Goal: Information Seeking & Learning: Learn about a topic

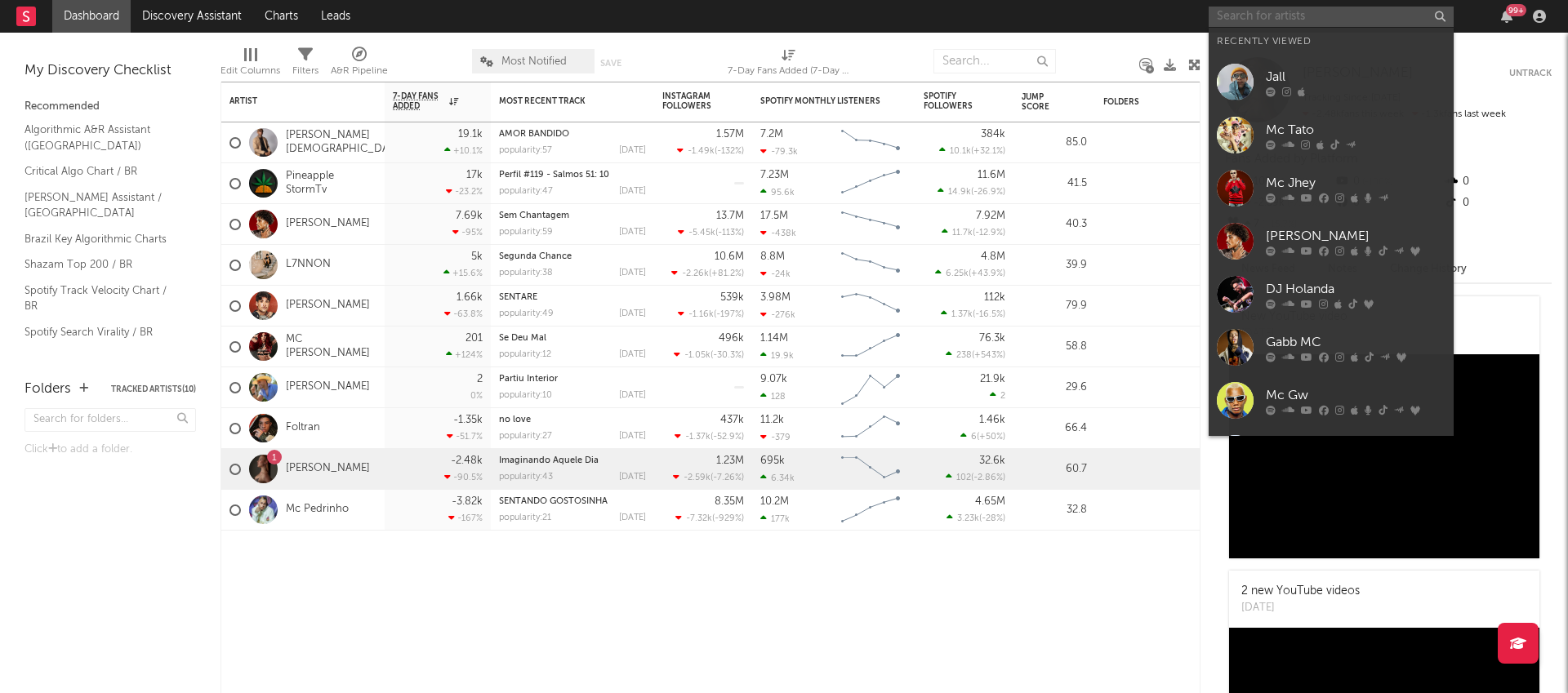
click at [1319, 18] on input "text" at bounding box center [1331, 17] width 245 height 21
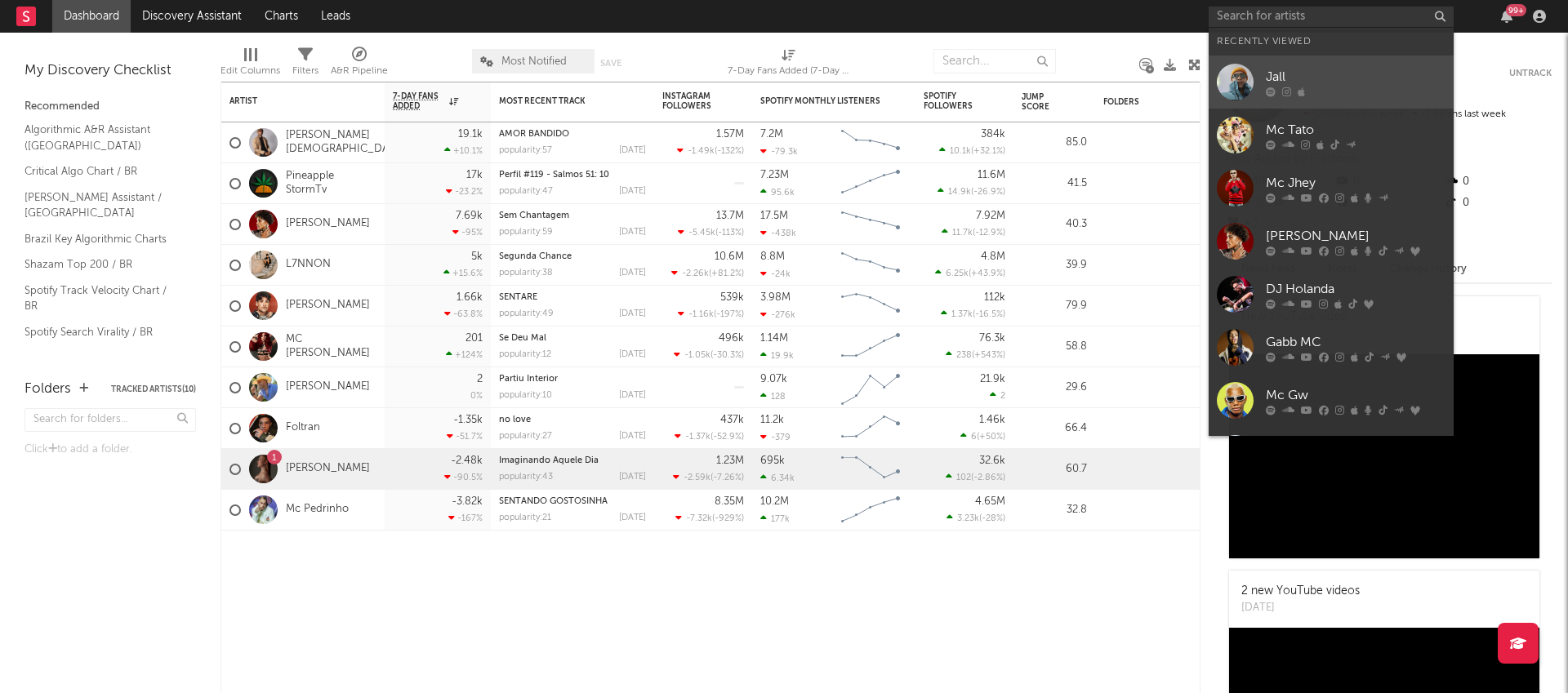
click at [1298, 91] on icon at bounding box center [1301, 91] width 7 height 10
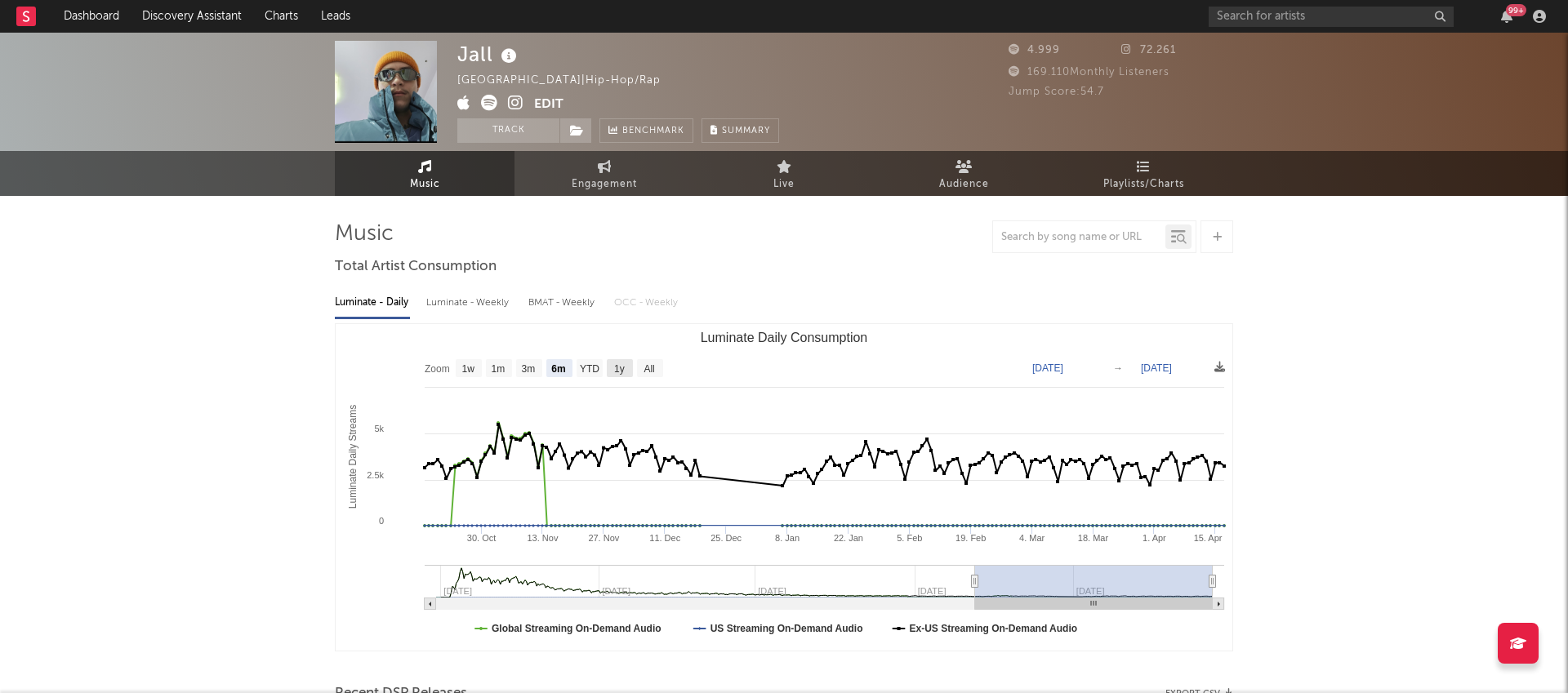
click at [620, 369] on text "1y" at bounding box center [620, 369] width 10 height 11
select select "1y"
type input "[DATE]"
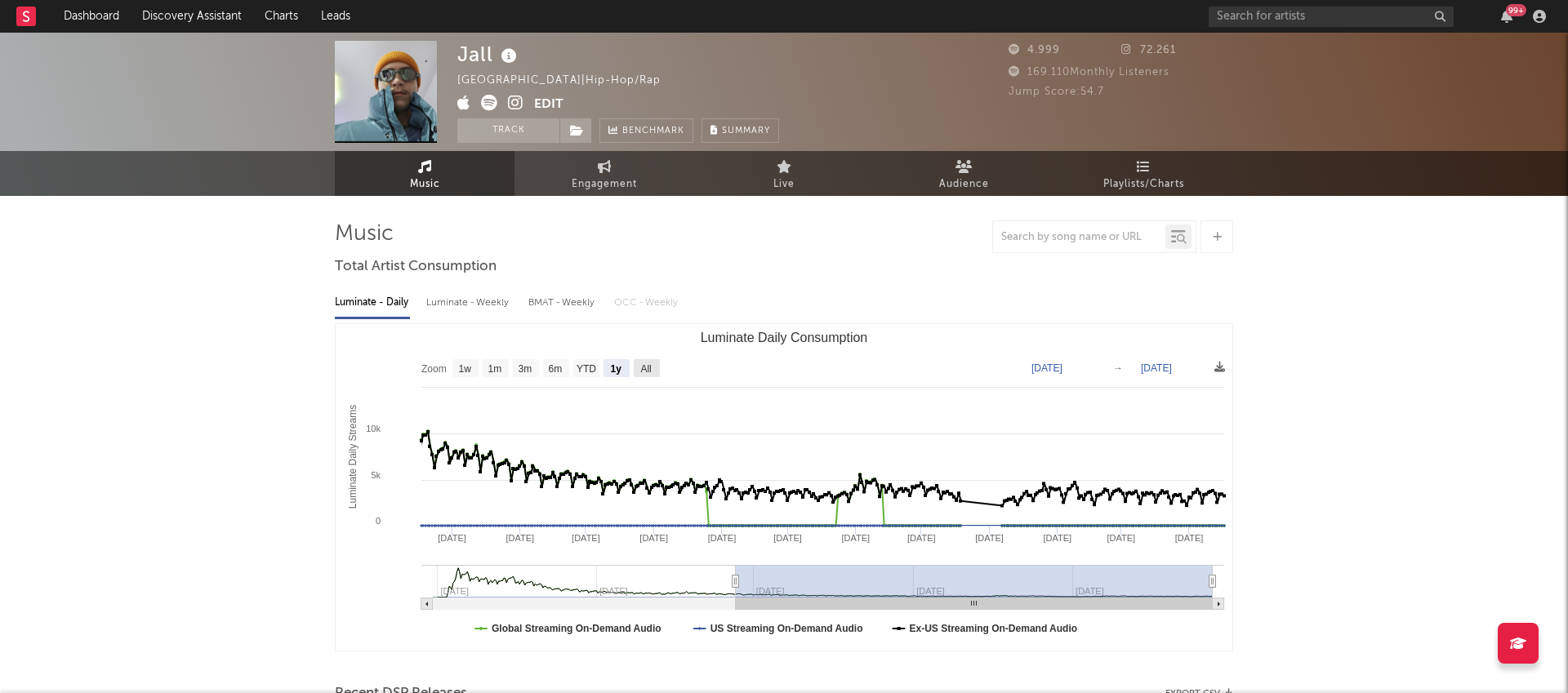
click at [648, 376] on rect "Luminate Daily Consumption" at bounding box center [646, 368] width 26 height 18
select select "All"
type input "[DATE]"
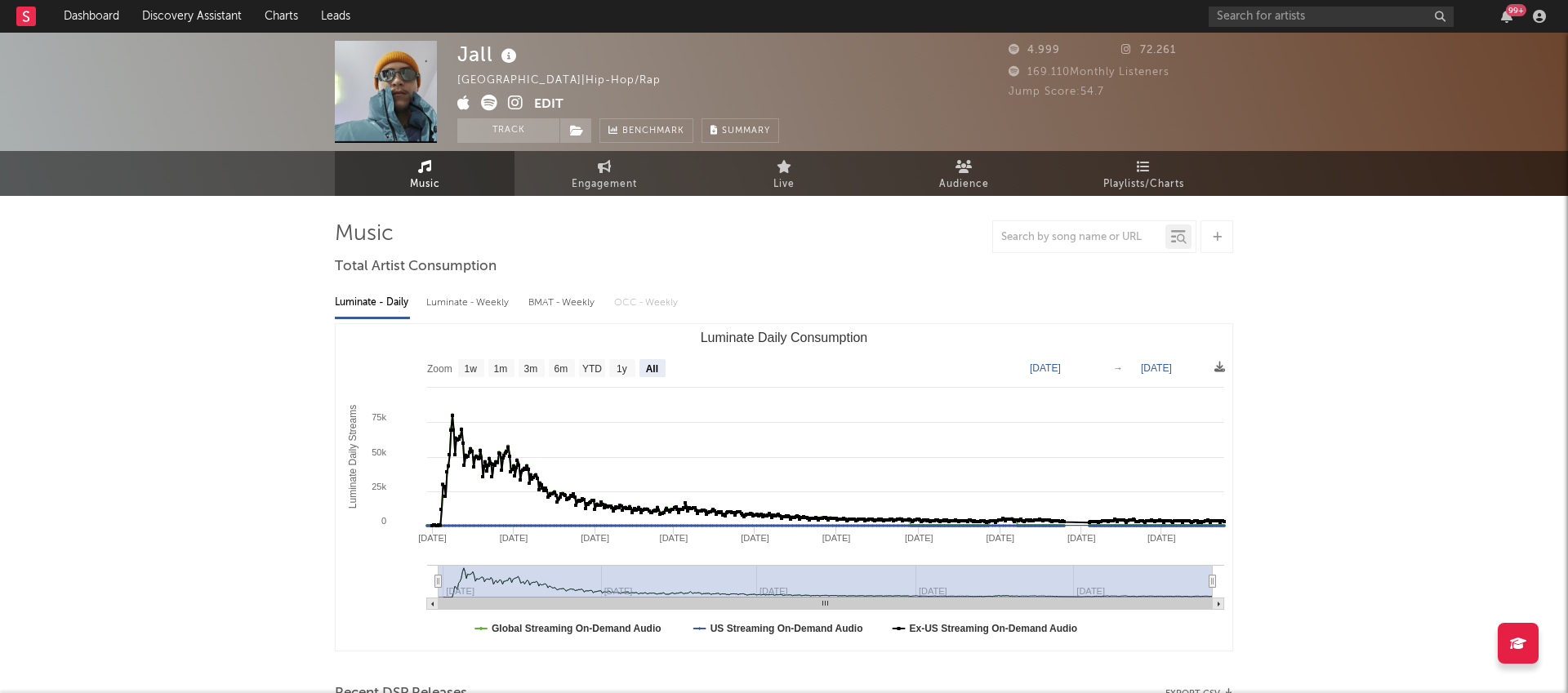
click at [448, 370] on text "Zoom" at bounding box center [440, 369] width 25 height 11
click at [484, 369] on rect "Luminate Daily Consumption" at bounding box center [472, 368] width 26 height 18
select select "1w"
type input "[DATE]"
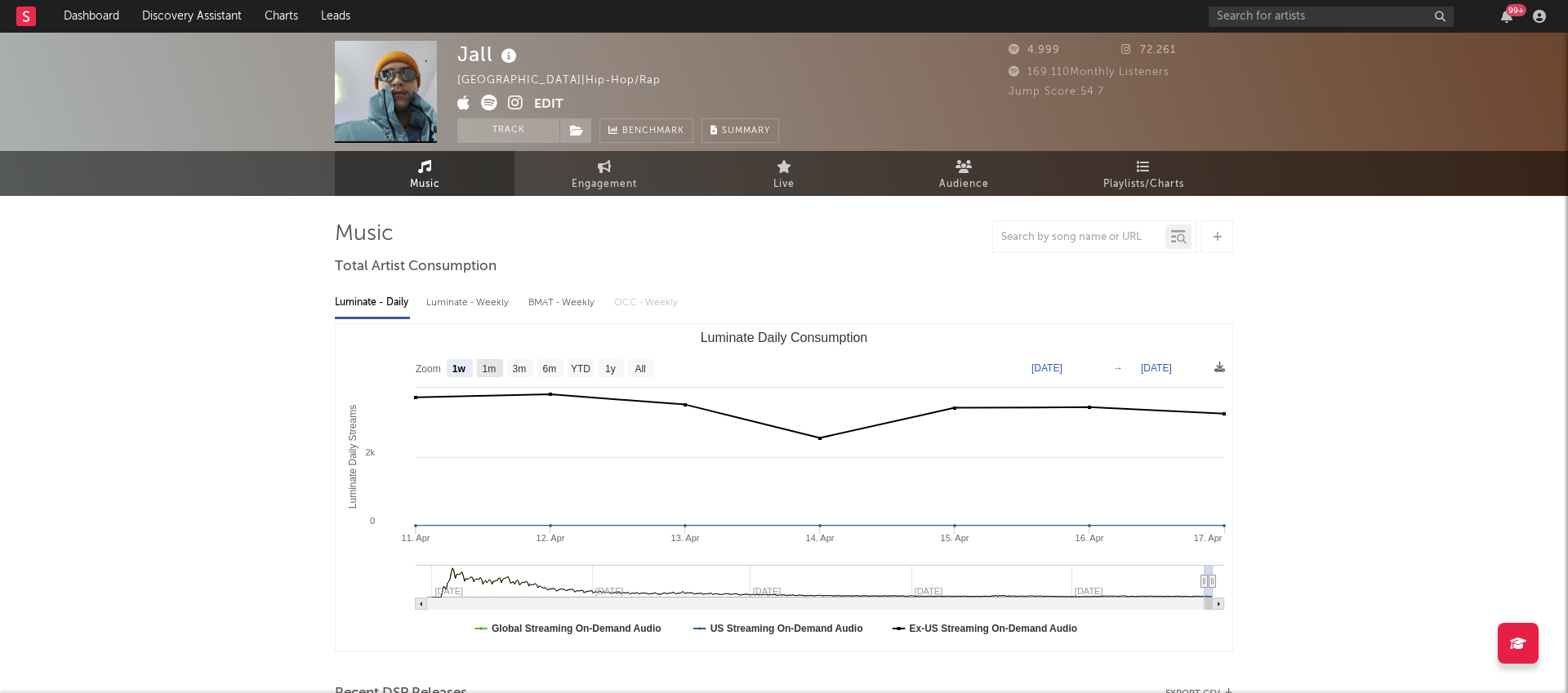
click at [497, 371] on text "1m" at bounding box center [490, 369] width 14 height 11
select select "1m"
type input "[DATE]"
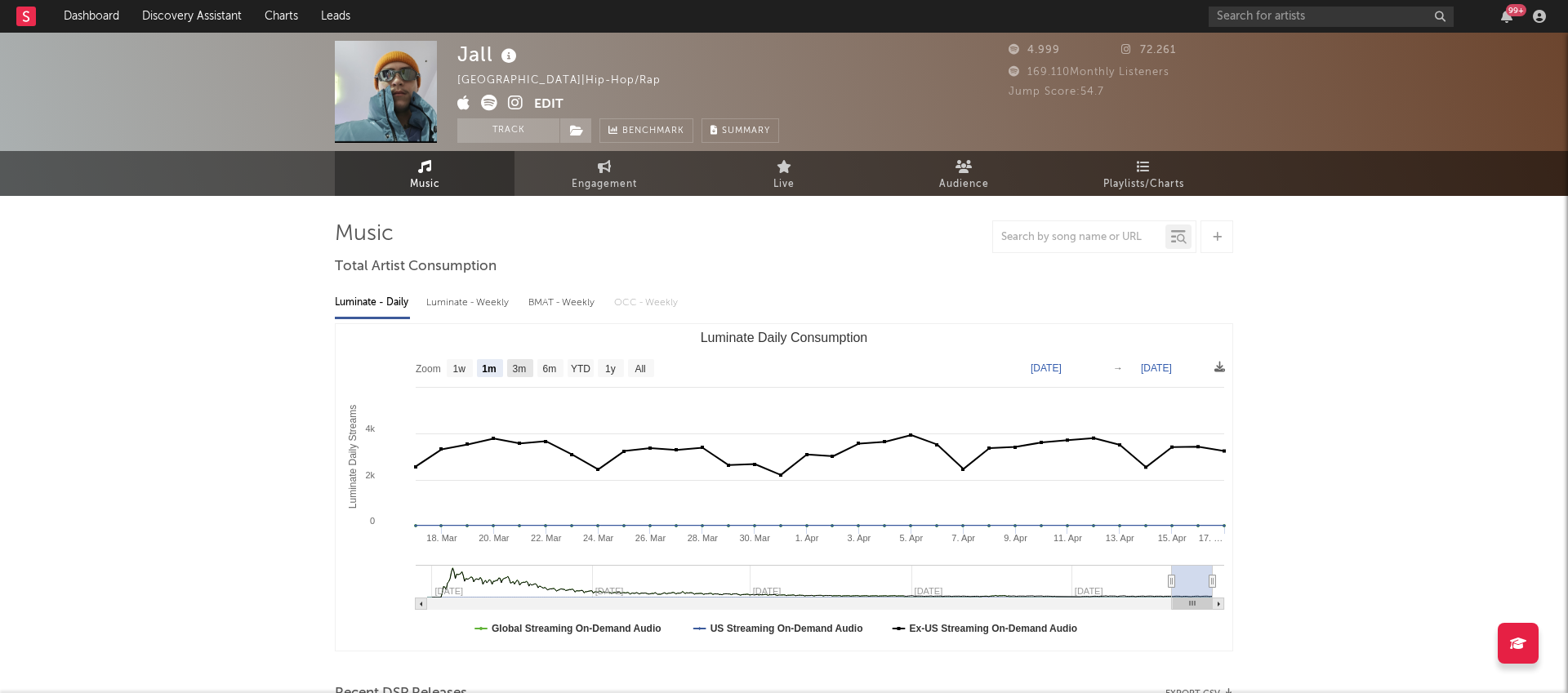
click at [518, 374] on rect "Luminate Daily Consumption" at bounding box center [520, 368] width 26 height 18
select select "3m"
type input "[DATE]"
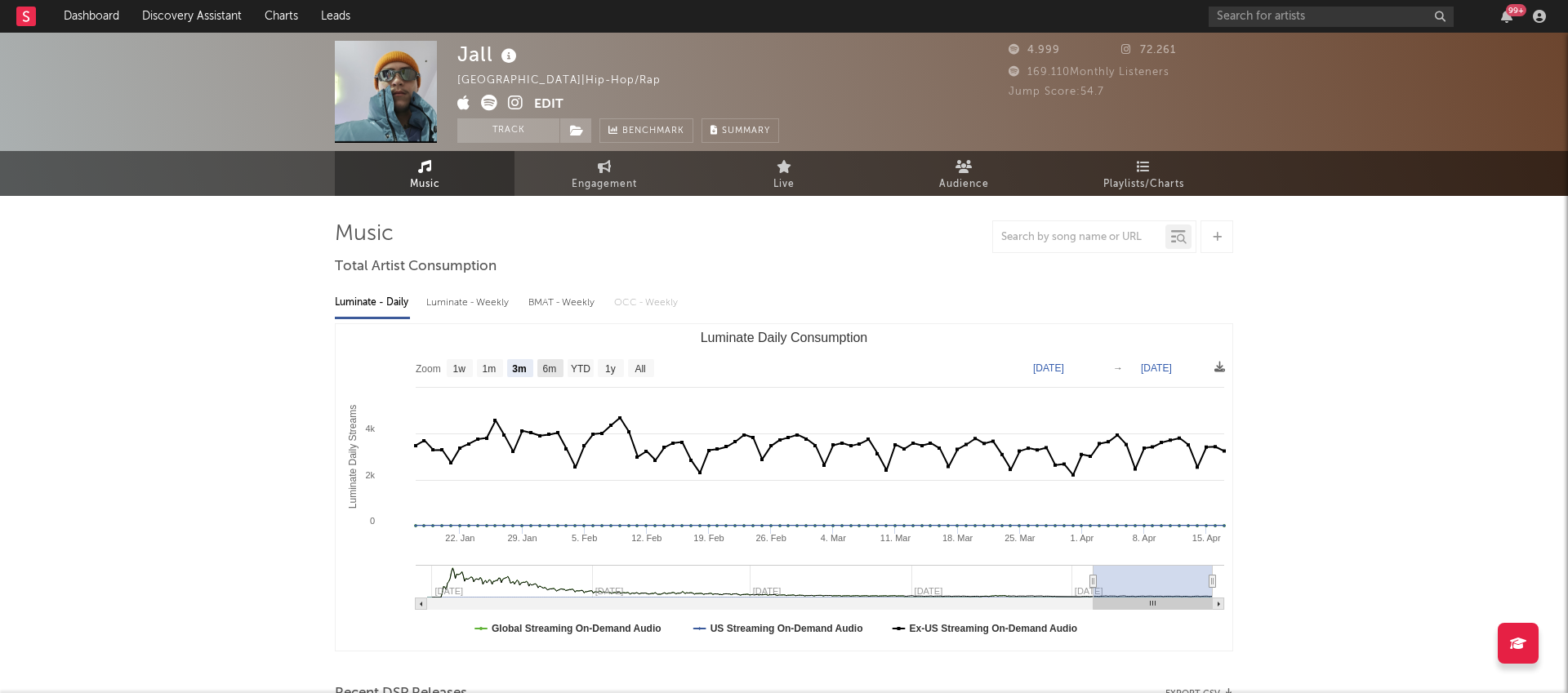
click at [544, 372] on text "6m" at bounding box center [550, 369] width 14 height 11
select select "6m"
type input "[DATE]"
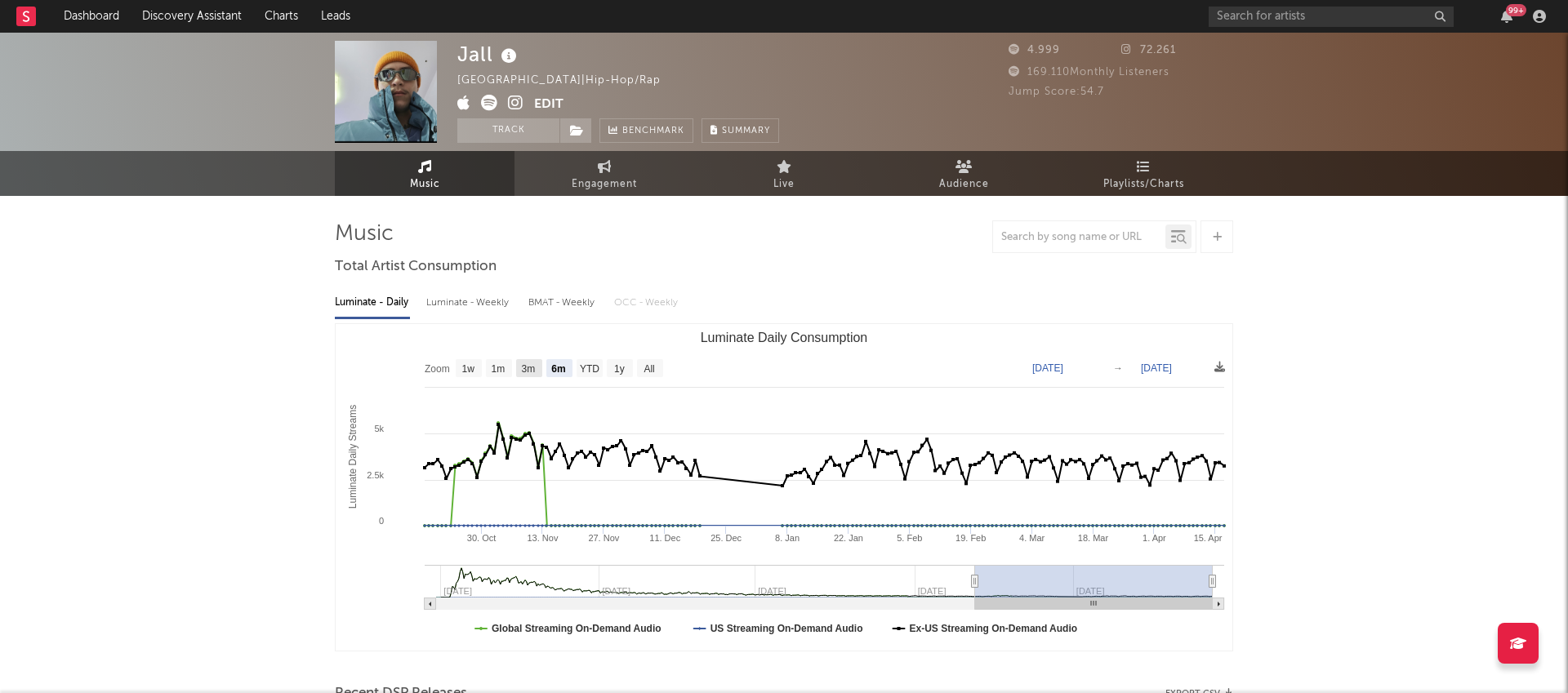
click at [524, 372] on text "3m" at bounding box center [529, 369] width 14 height 11
select select "3m"
type input "[DATE]"
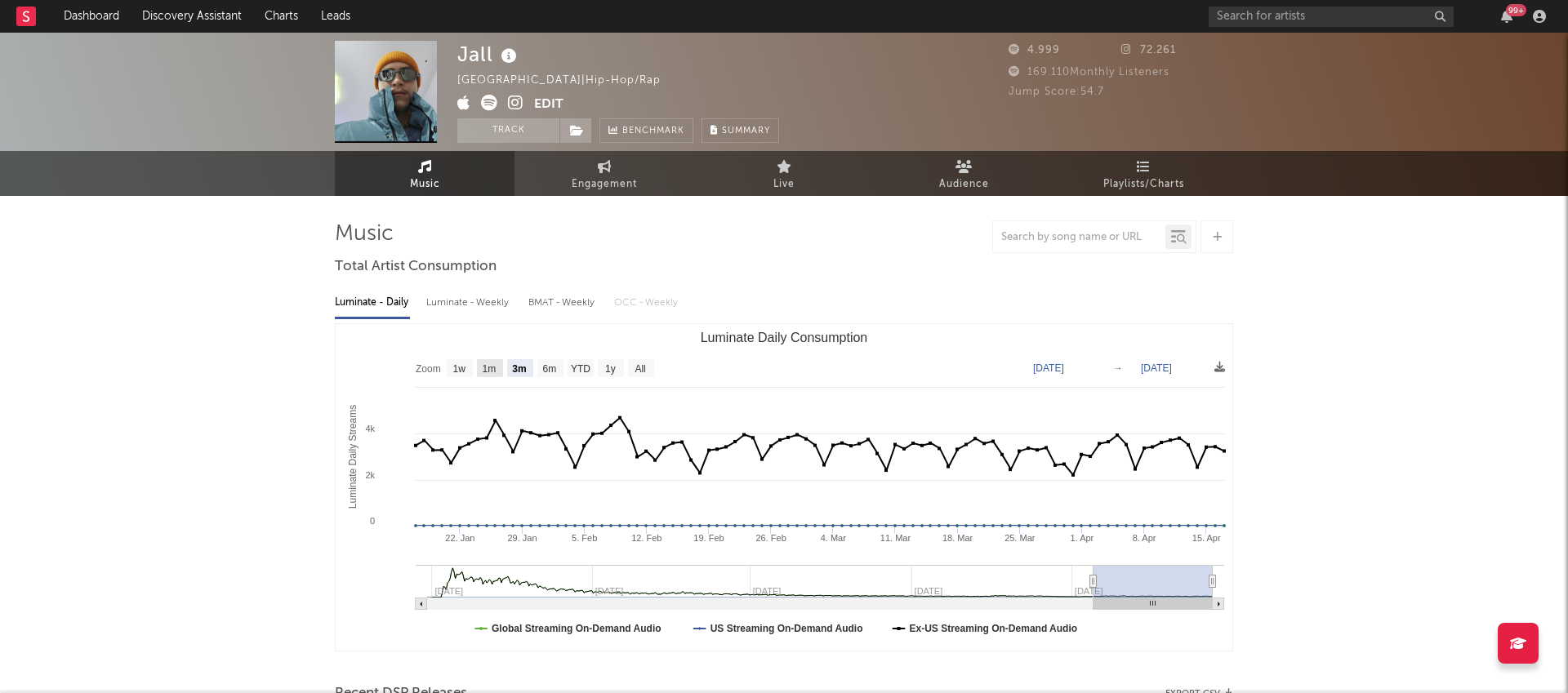
click at [495, 371] on text "1m" at bounding box center [490, 369] width 14 height 11
select select "1m"
type input "[DATE]"
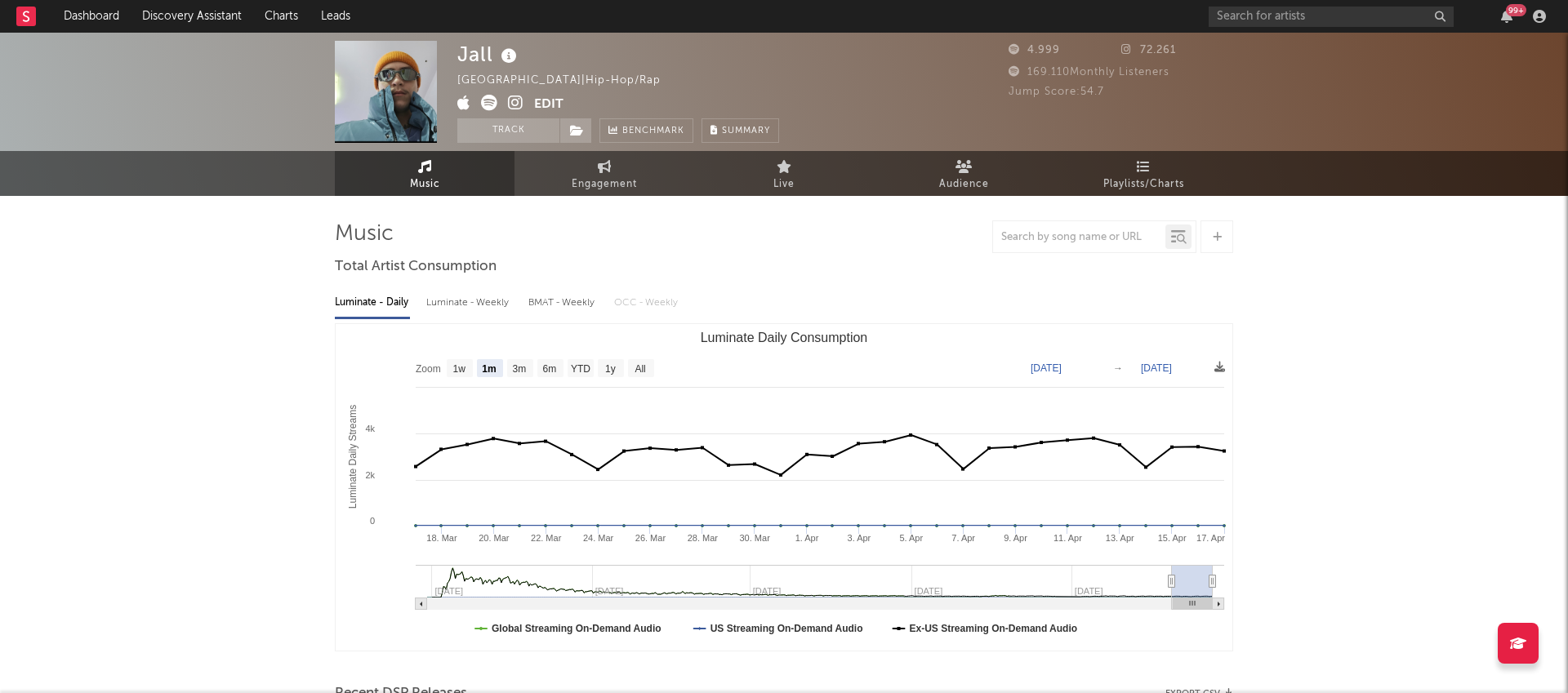
drag, startPoint x: 1214, startPoint y: 581, endPoint x: 1238, endPoint y: 581, distance: 24.0
click at [464, 366] on text "1w" at bounding box center [459, 369] width 13 height 11
select select "1w"
type input "[DATE]"
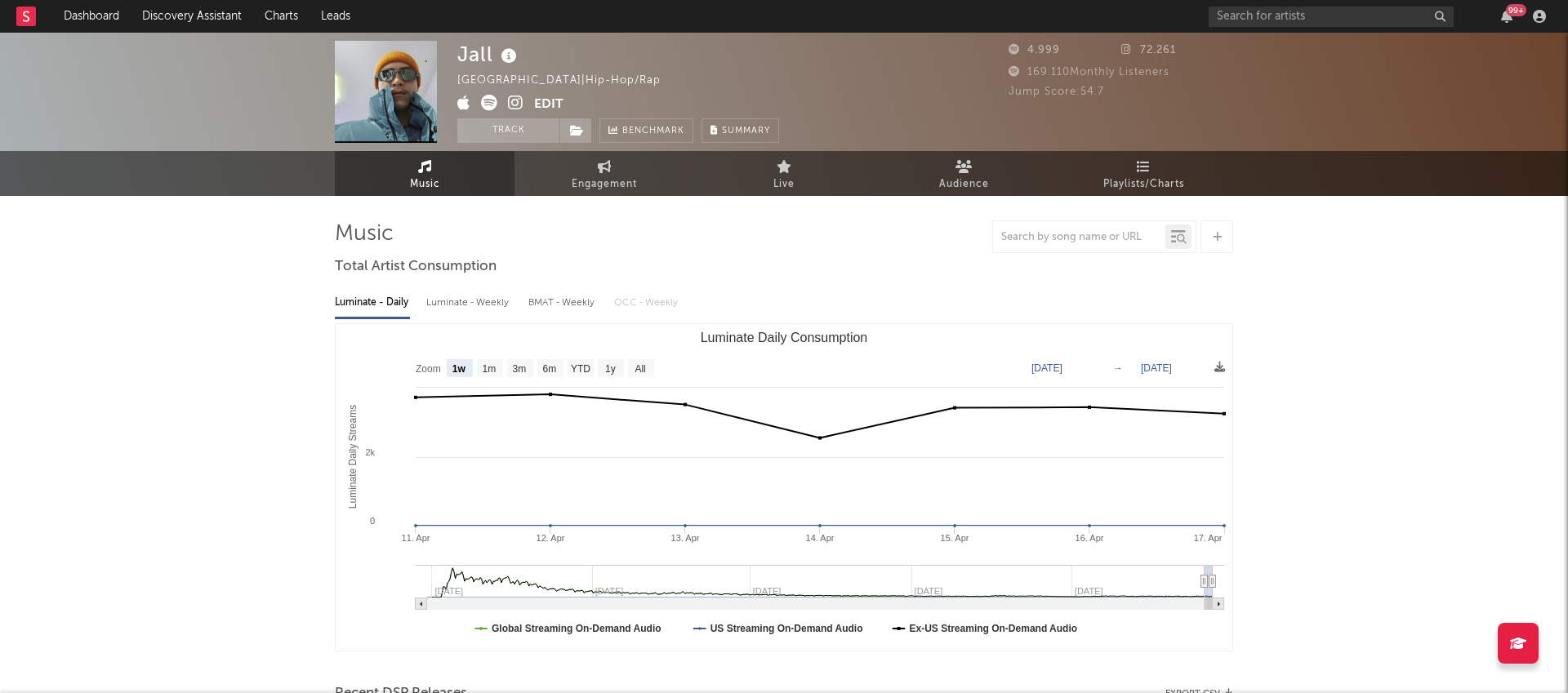
click at [1155, 369] on text "[DATE]" at bounding box center [1157, 368] width 31 height 11
click at [1164, 369] on input "[DATE]" at bounding box center [1167, 368] width 76 height 16
click at [974, 362] on rect "Luminate Daily Consumption" at bounding box center [784, 488] width 896 height 327
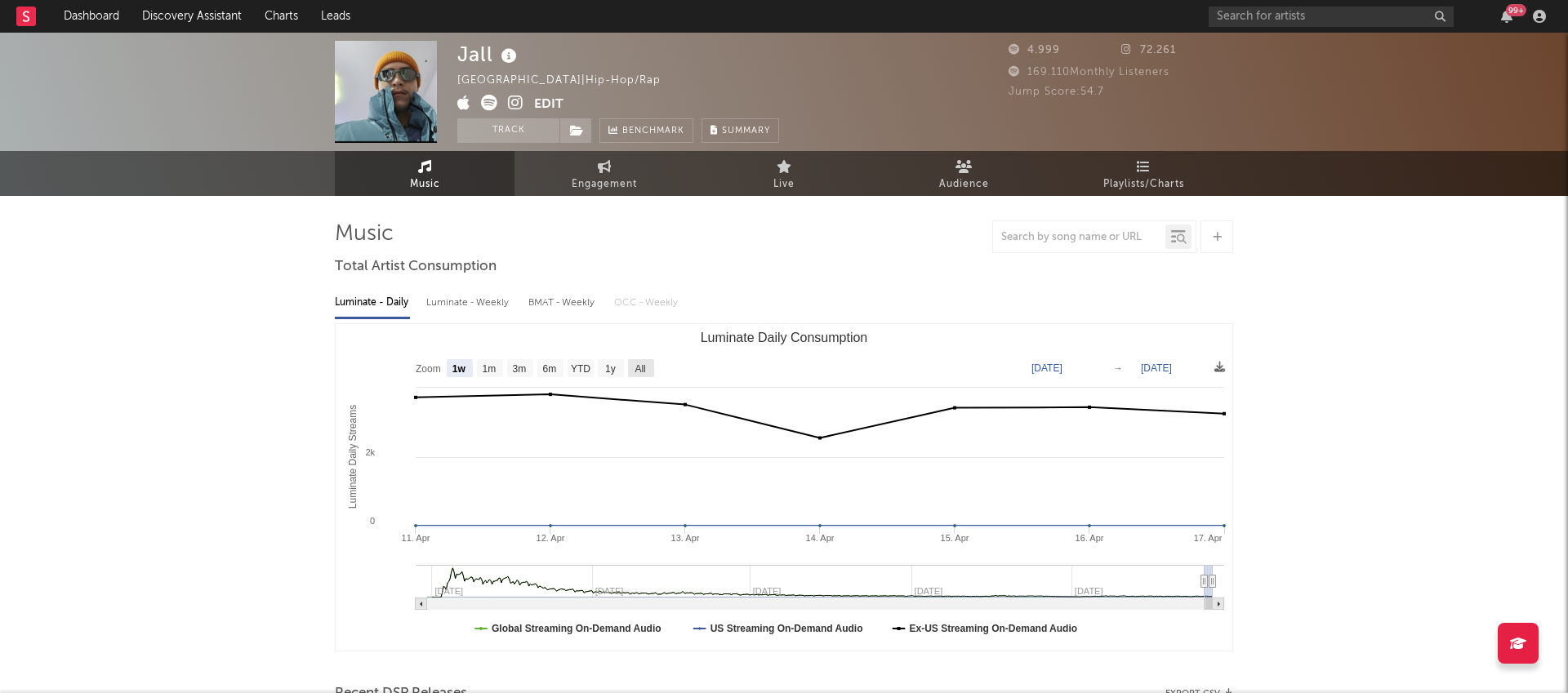
click at [648, 371] on rect "Luminate Daily Consumption" at bounding box center [641, 368] width 26 height 18
select select "All"
type input "[DATE]"
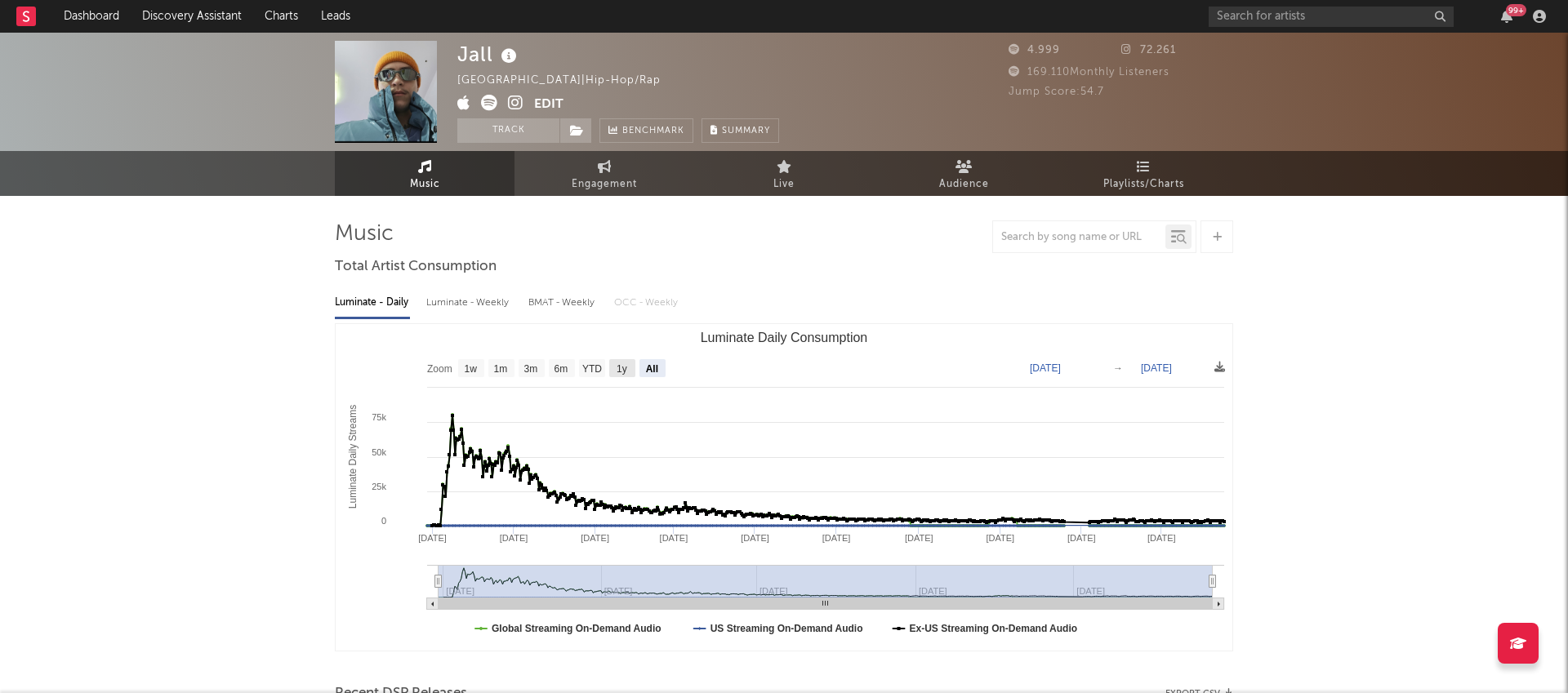
click at [620, 372] on text "1y" at bounding box center [622, 369] width 10 height 11
select select "1y"
type input "[DATE]"
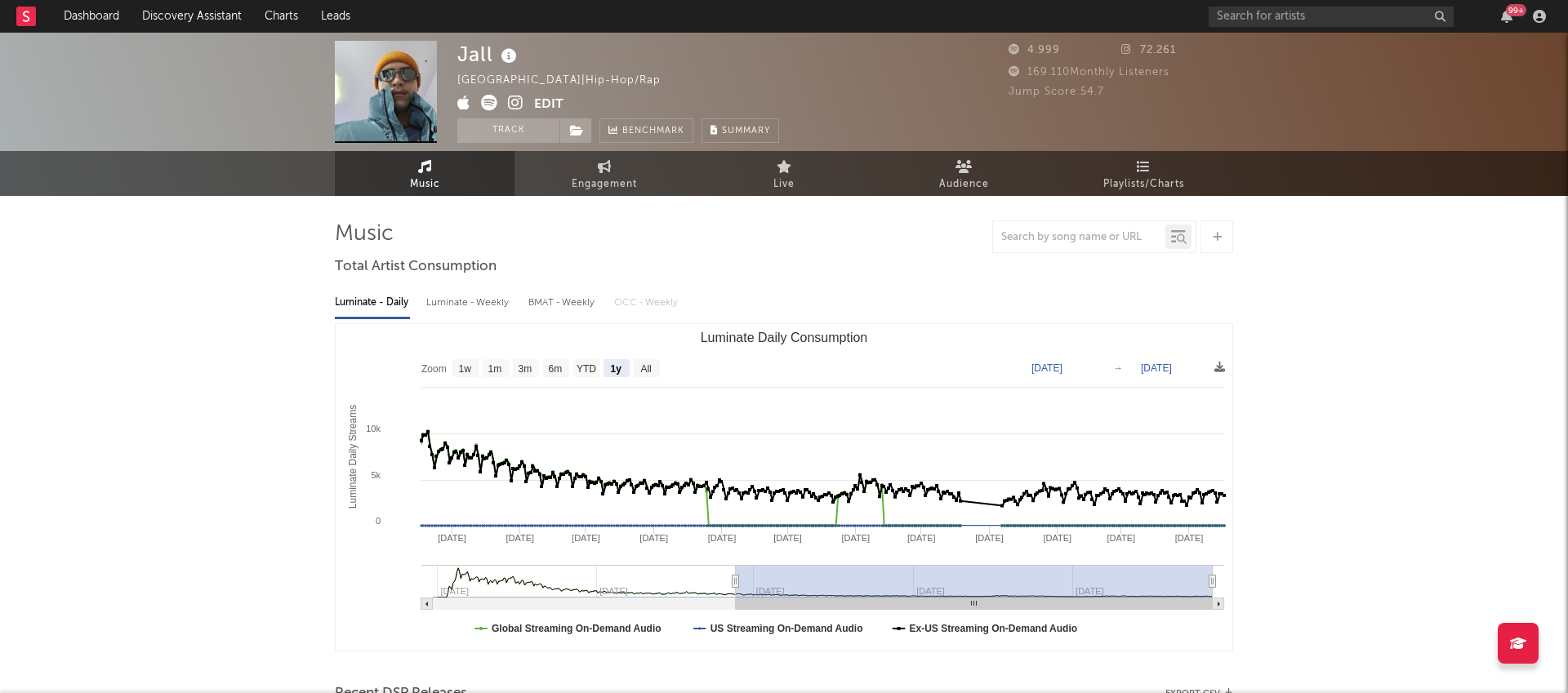
click at [1173, 370] on text "[DATE]" at bounding box center [1157, 368] width 31 height 11
click at [1158, 368] on input "[DATE]" at bounding box center [1167, 368] width 76 height 16
type input "[DATE]"
click at [1063, 370] on text "[DATE]" at bounding box center [1047, 368] width 31 height 11
click at [1075, 370] on input "[DATE]" at bounding box center [1057, 368] width 76 height 16
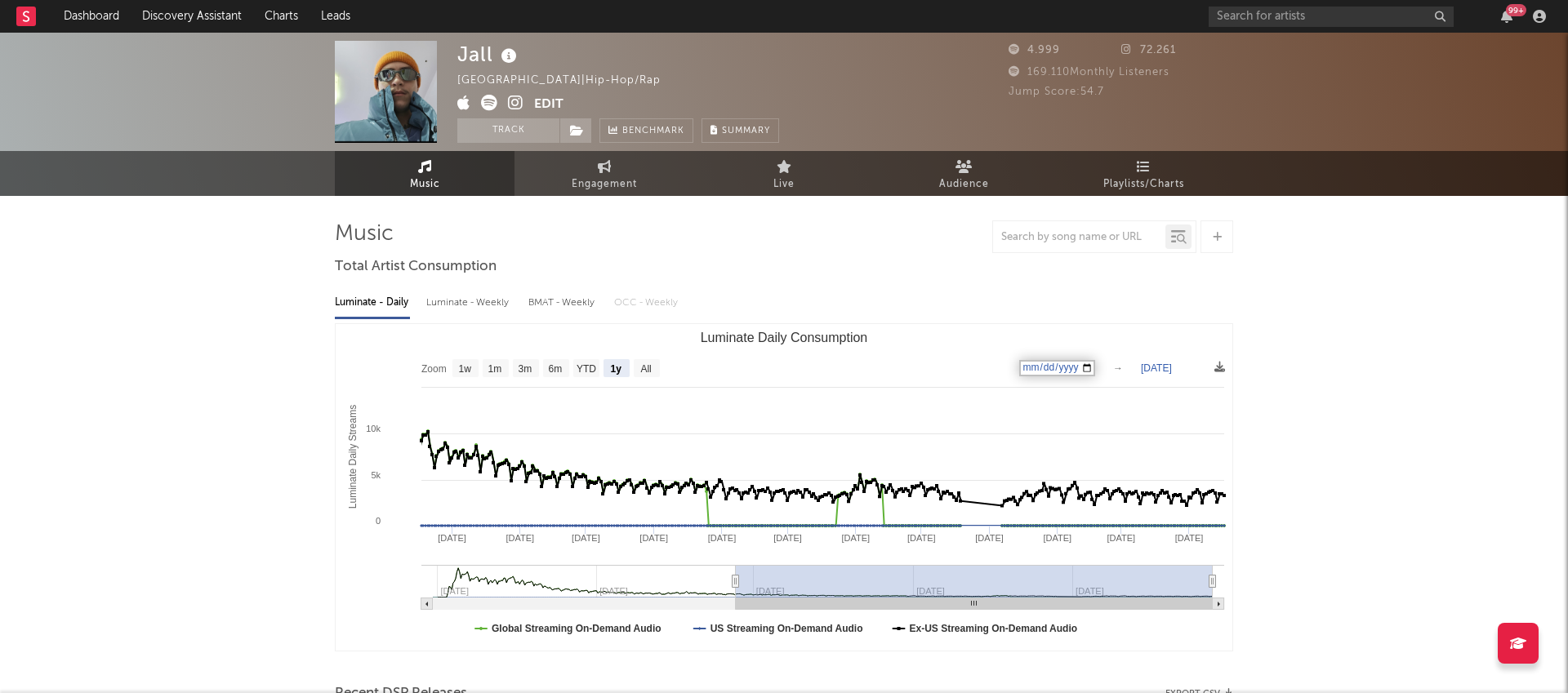
type input "[DATE]"
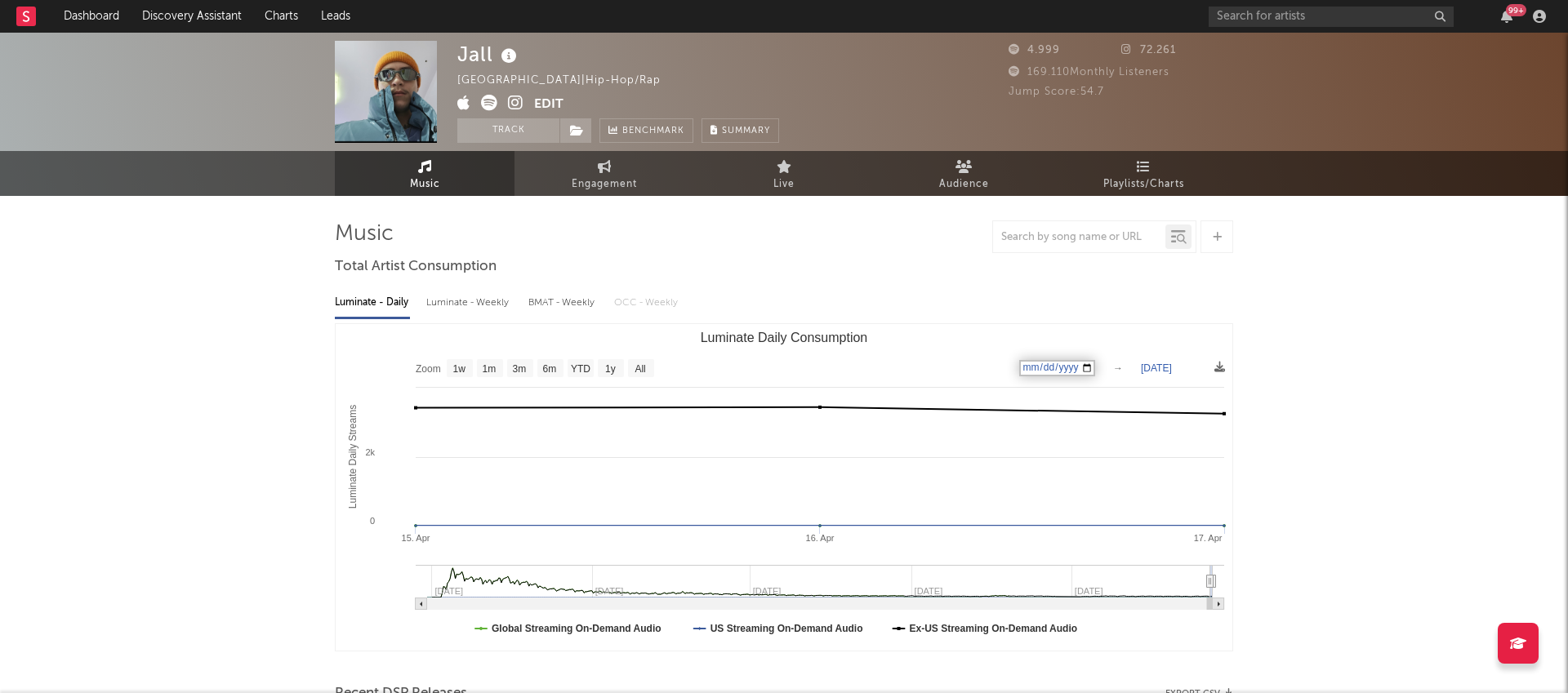
click at [1173, 368] on text "[DATE]" at bounding box center [1157, 368] width 31 height 11
click at [1160, 367] on input "[DATE]" at bounding box center [1167, 368] width 76 height 16
click at [1188, 368] on input "[DATE]" at bounding box center [1167, 368] width 76 height 16
click at [1154, 368] on input "[DATE]" at bounding box center [1167, 368] width 76 height 16
click at [1158, 369] on input "[DATE]" at bounding box center [1167, 368] width 76 height 16
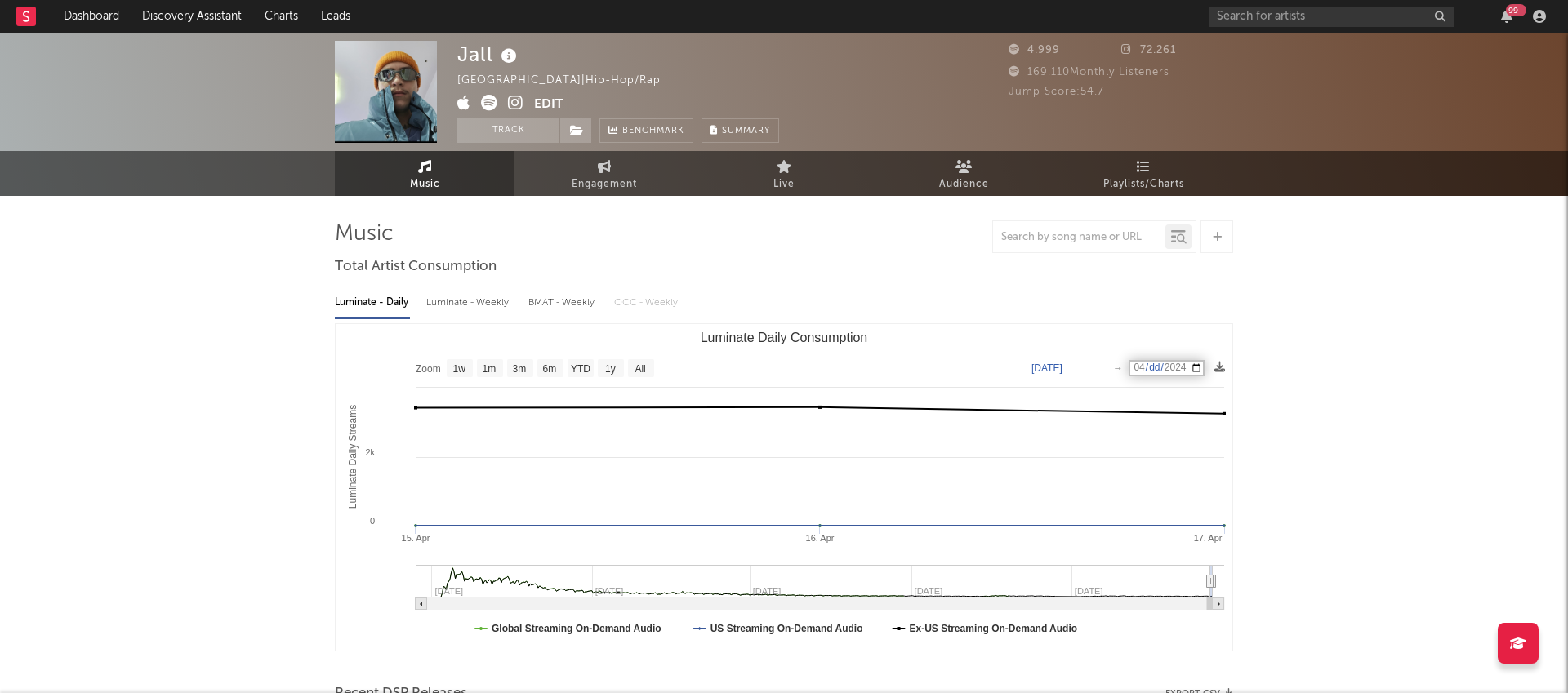
click at [1158, 369] on input "[DATE]" at bounding box center [1167, 368] width 76 height 16
click at [1173, 331] on rect "Luminate Daily Consumption" at bounding box center [784, 488] width 896 height 327
click at [1173, 369] on text "[DATE]" at bounding box center [1157, 368] width 31 height 11
click at [1195, 365] on input "[DATE]" at bounding box center [1167, 368] width 76 height 16
click at [1188, 365] on input "[DATE]" at bounding box center [1167, 368] width 76 height 16
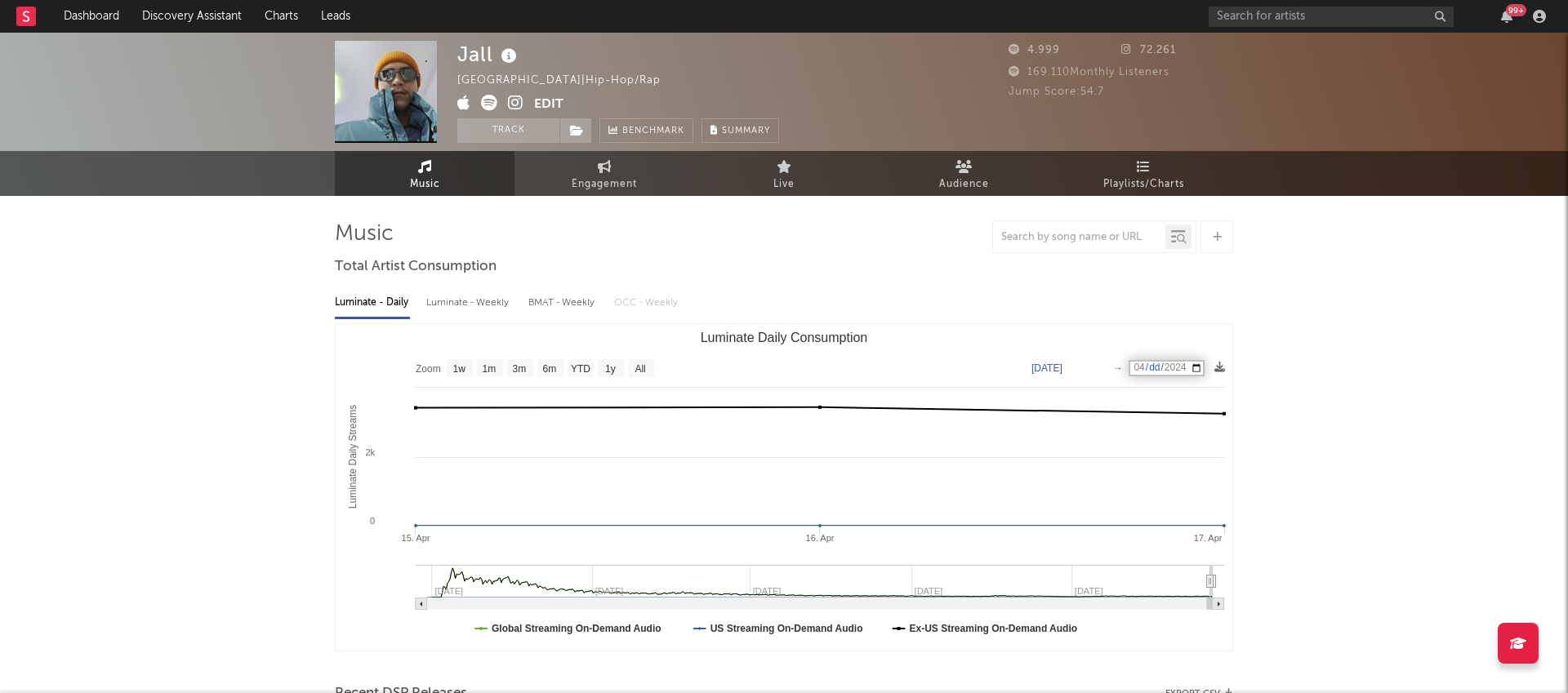
click at [1188, 365] on input "[DATE]" at bounding box center [1167, 368] width 76 height 16
type input "[DATE]"
click at [1173, 368] on input "[DATE]" at bounding box center [1167, 368] width 76 height 16
click at [1190, 364] on input "[DATE]" at bounding box center [1167, 368] width 76 height 16
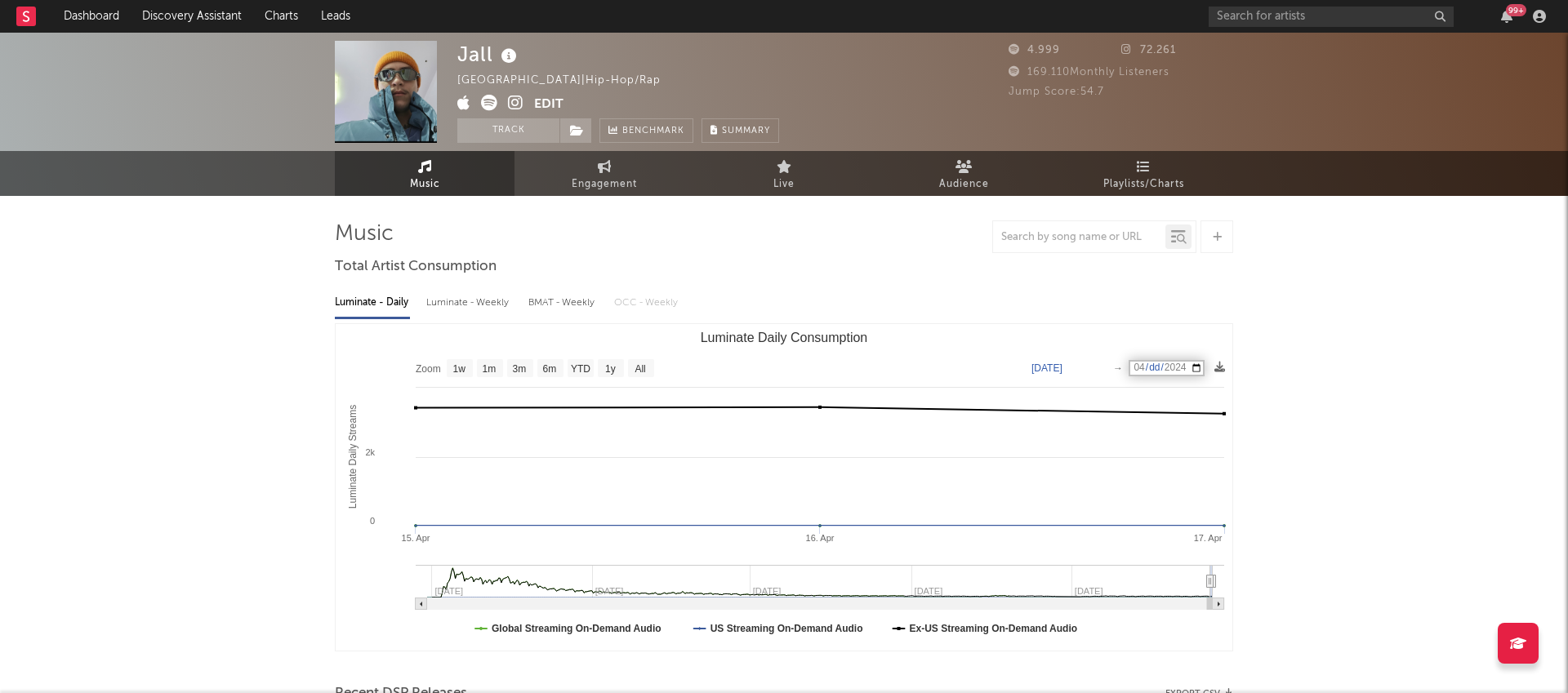
click at [1190, 364] on input "[DATE]" at bounding box center [1167, 368] width 76 height 16
click at [1205, 372] on input "[DATE]" at bounding box center [1167, 368] width 76 height 16
click at [1010, 318] on div "Luminate - Daily Luminate - Weekly BMAT - Weekly OCC - Weekly Zoom 1w 1m 3m 6m …" at bounding box center [784, 468] width 898 height 375
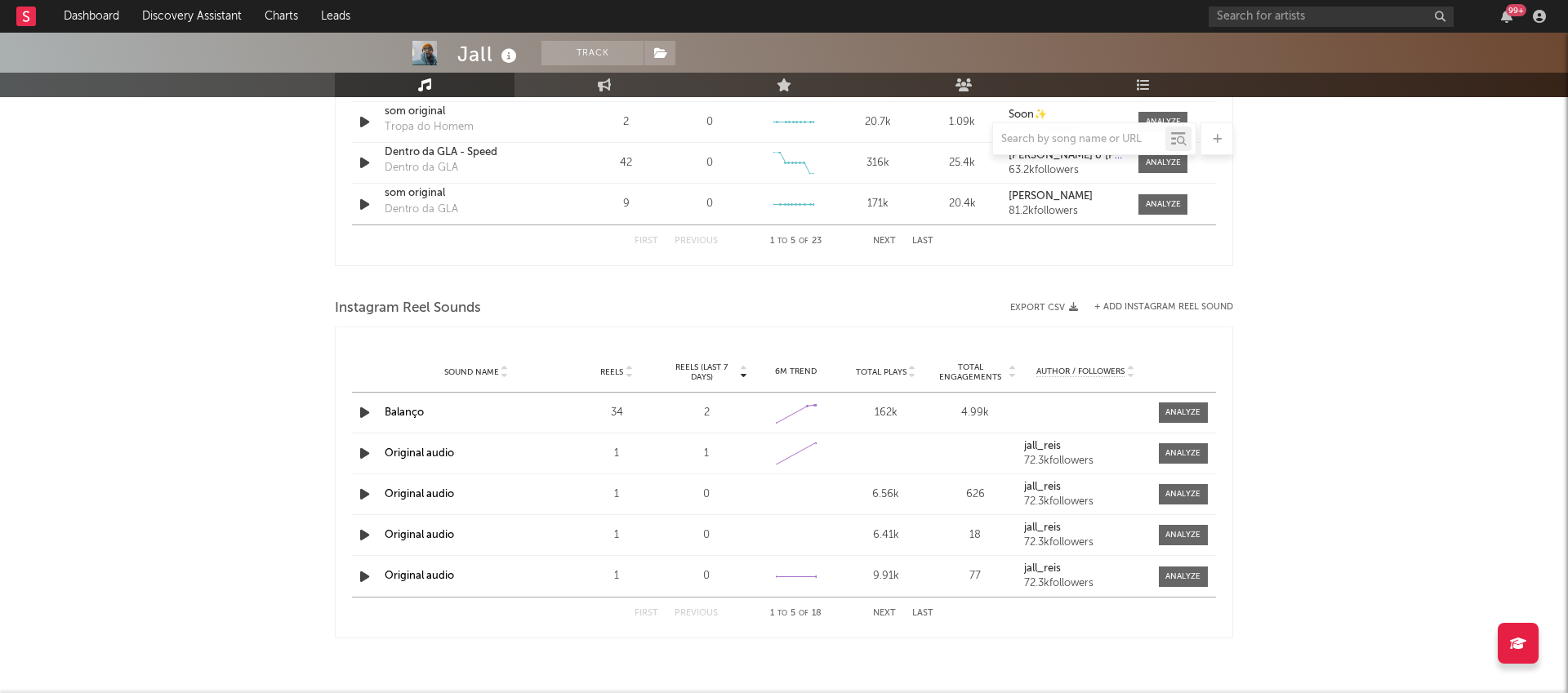
scroll to position [1334, 0]
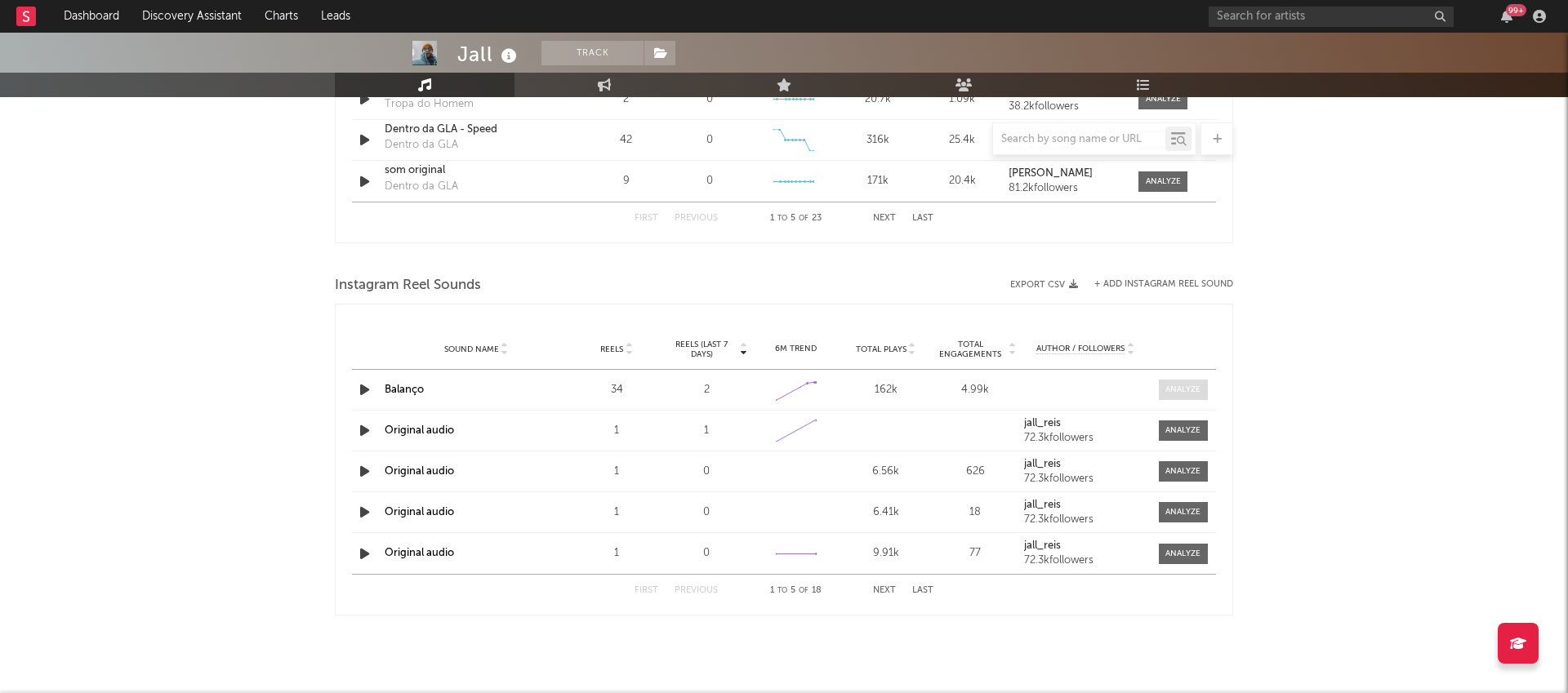
click at [1186, 391] on div at bounding box center [1183, 390] width 35 height 12
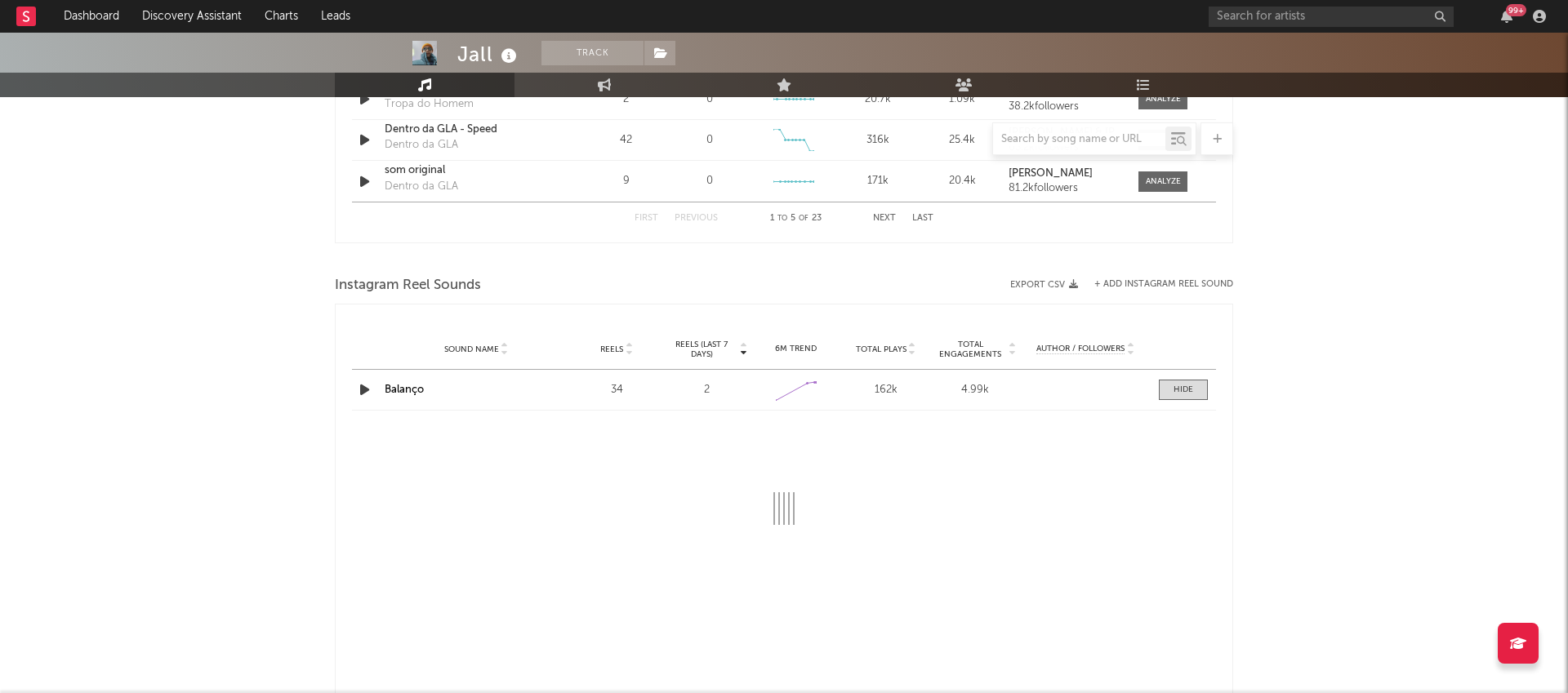
select select "1w"
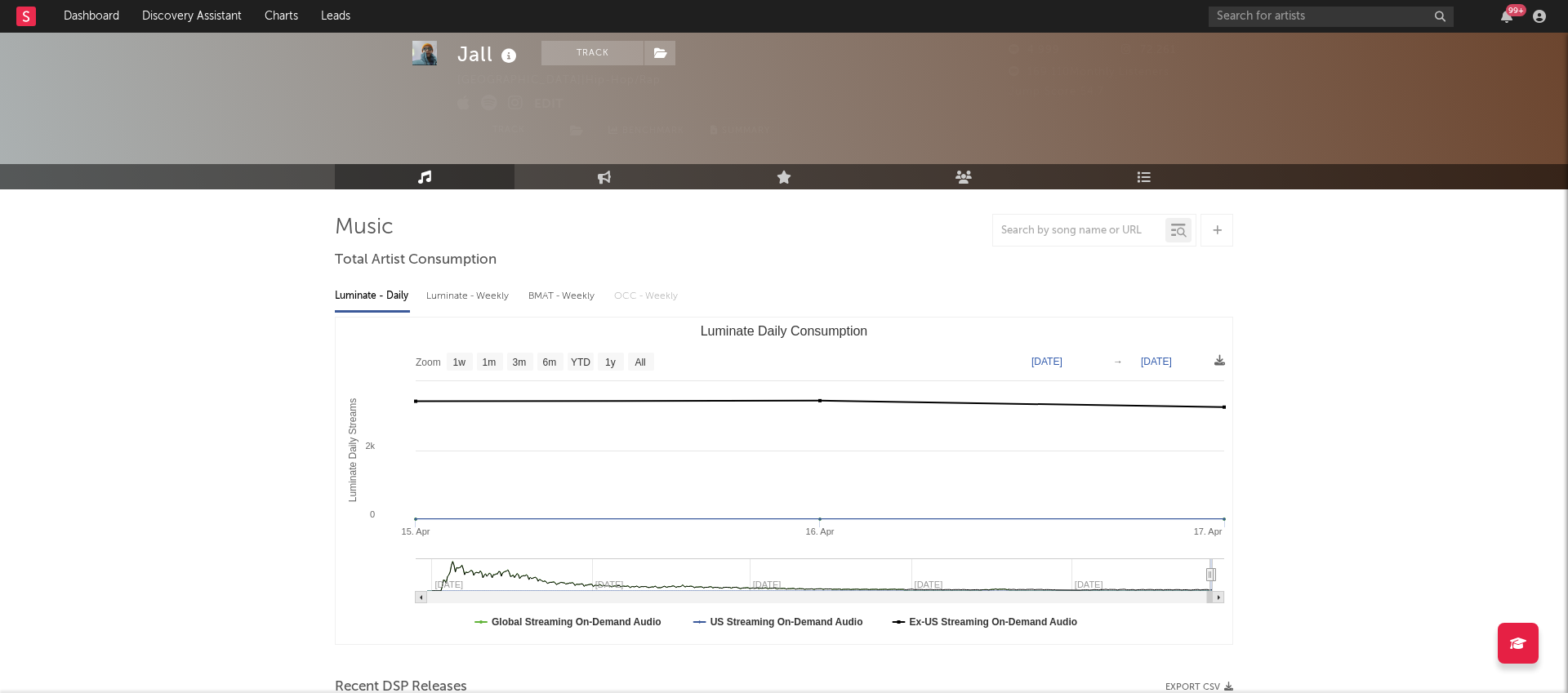
scroll to position [0, 0]
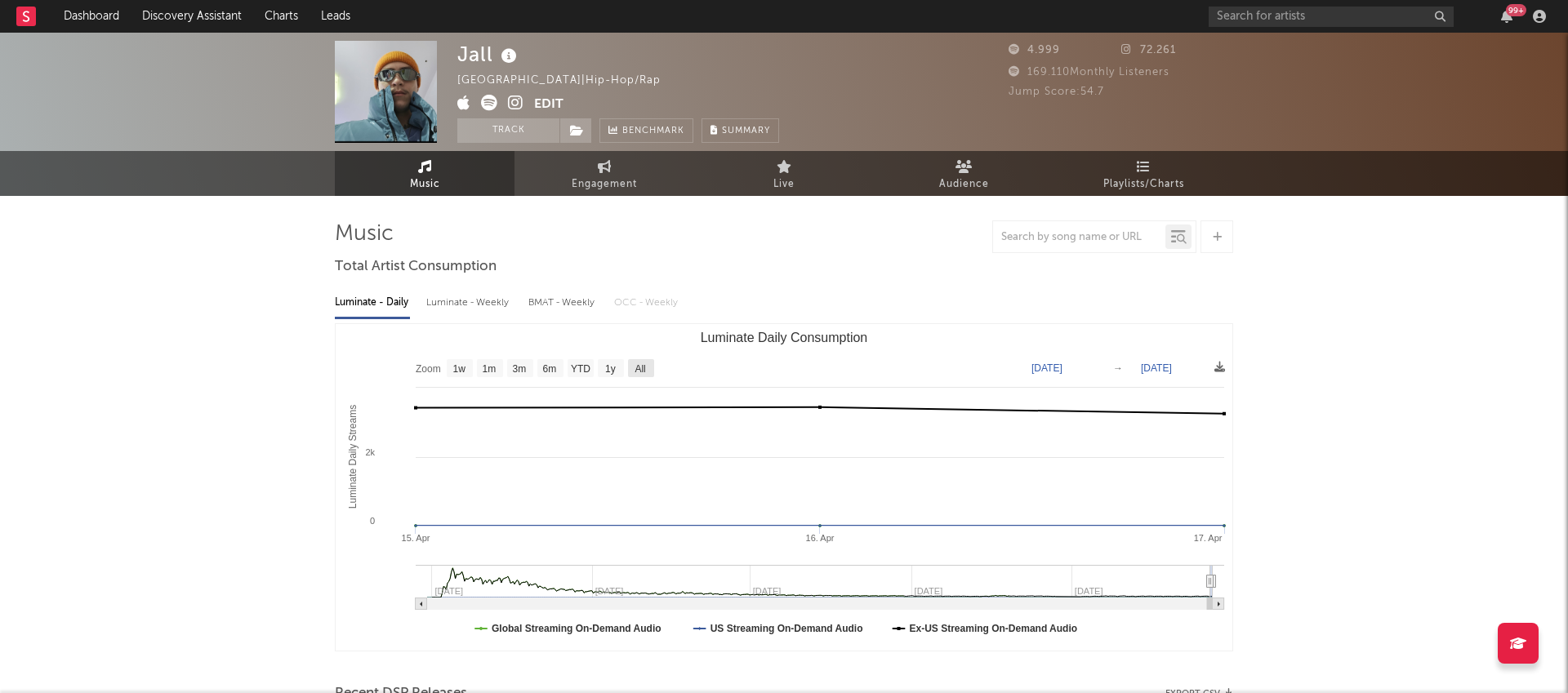
click at [641, 373] on text "All" at bounding box center [639, 369] width 10 height 11
select select "All"
type input "[DATE]"
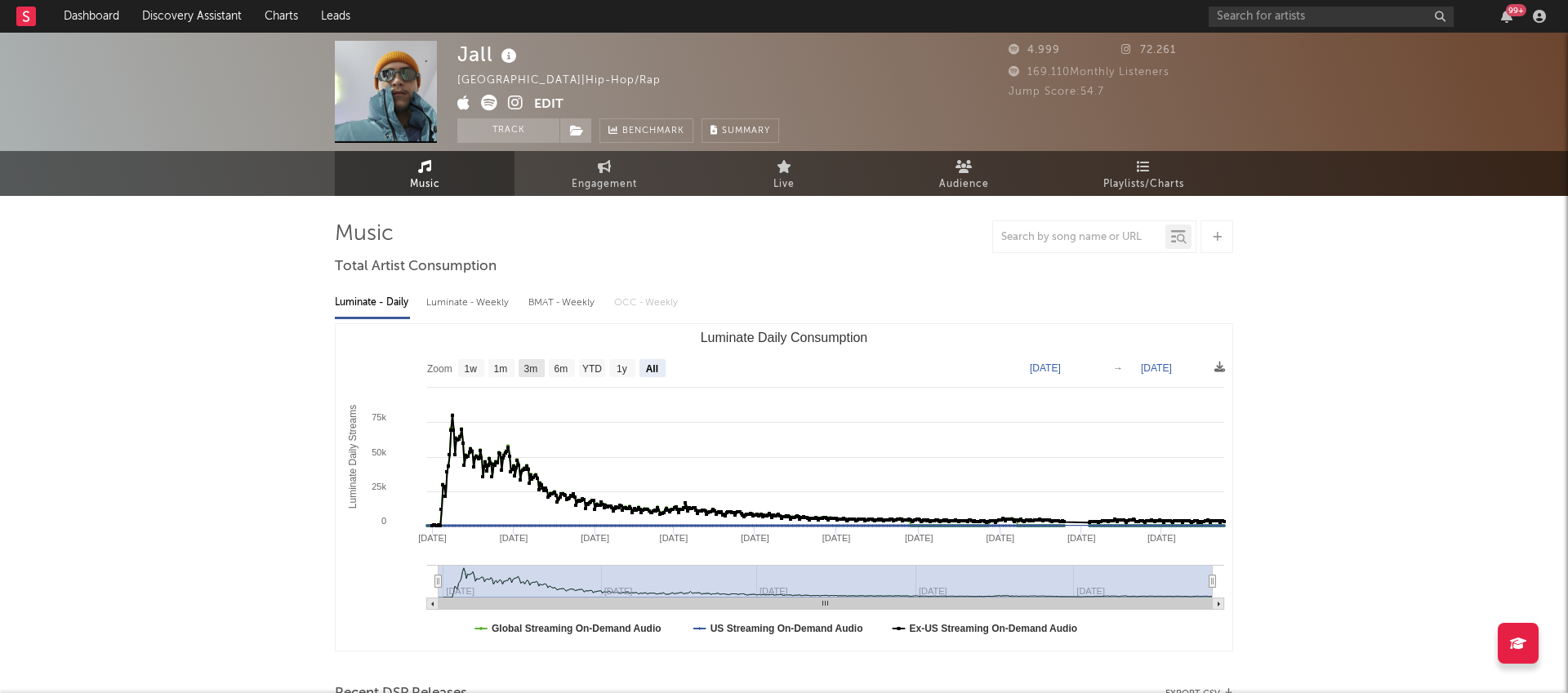
click at [537, 369] on text "3m" at bounding box center [531, 369] width 14 height 11
select select "3m"
type input "[DATE]"
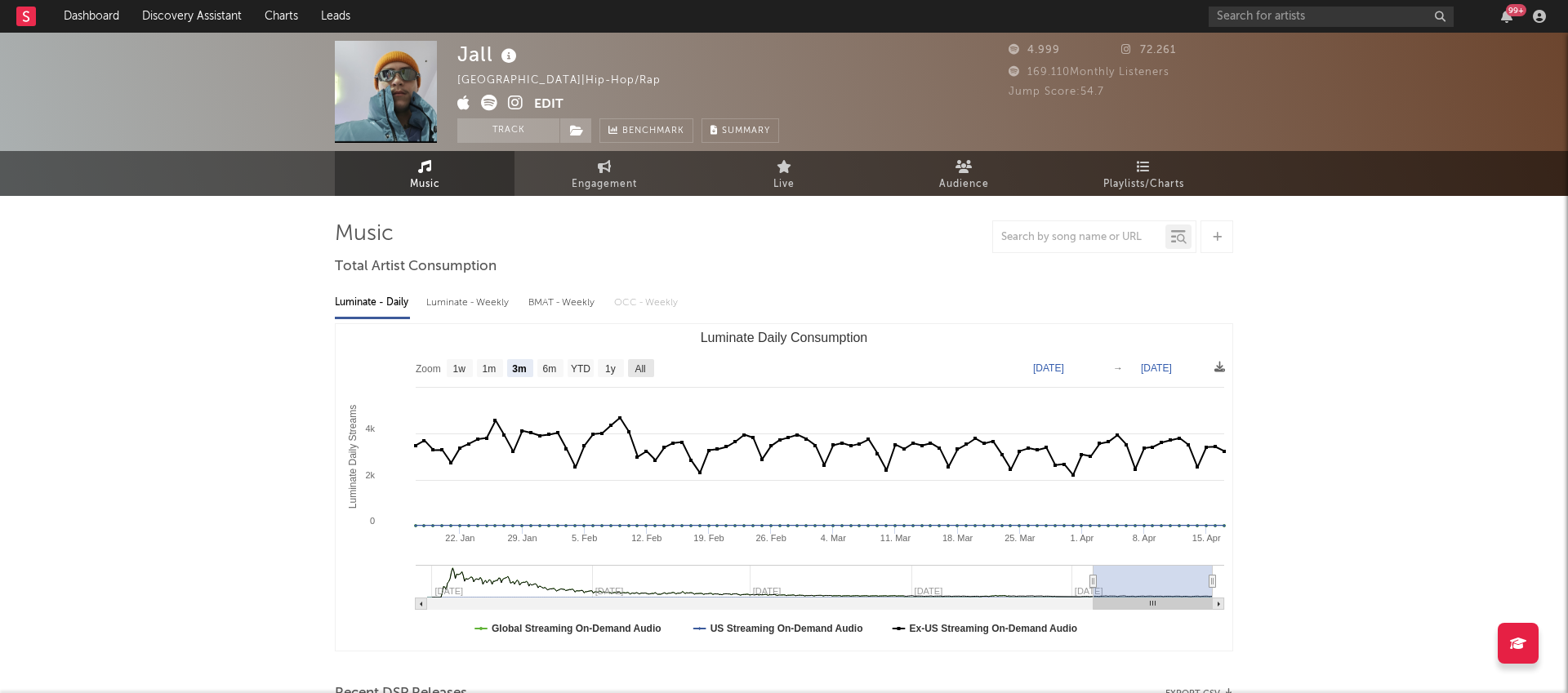
click at [643, 369] on text "All" at bounding box center [639, 369] width 10 height 11
select select "All"
type input "[DATE]"
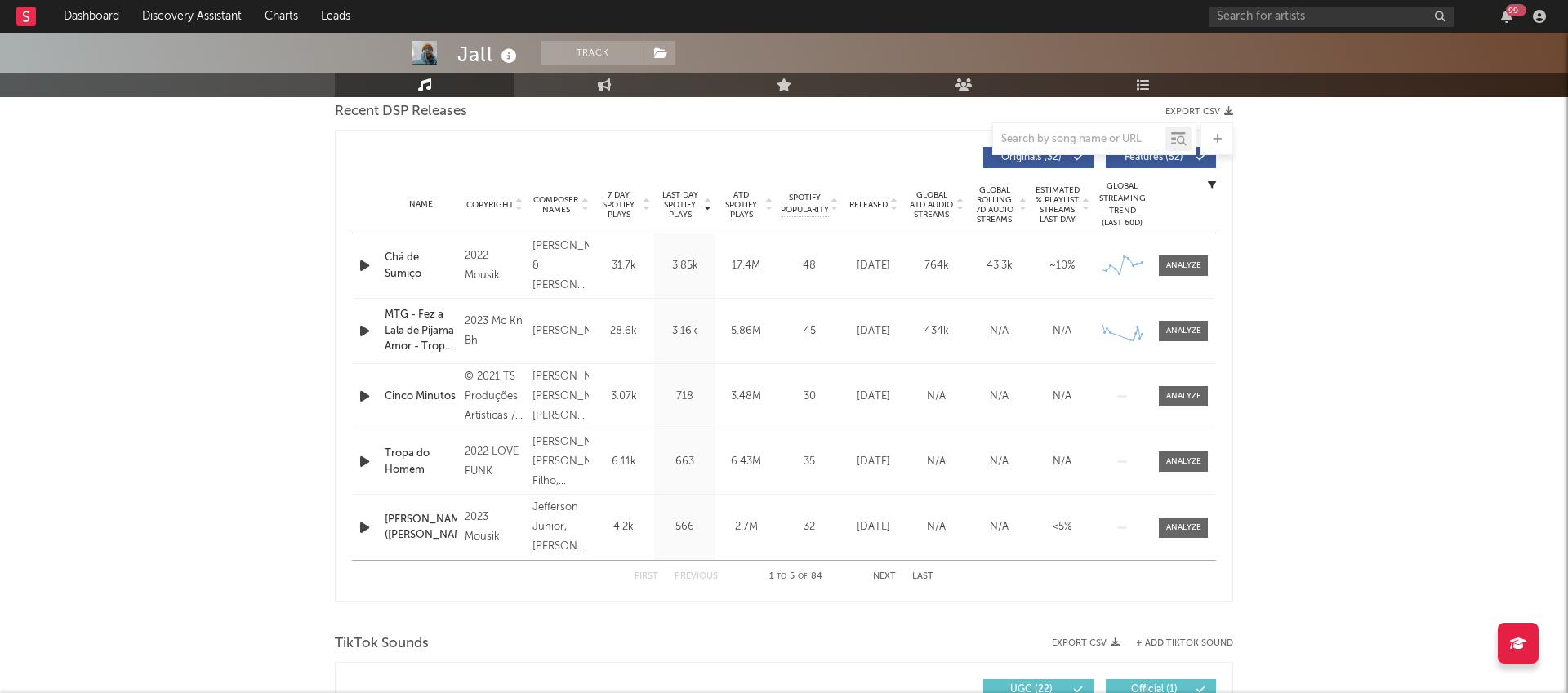
scroll to position [594, 0]
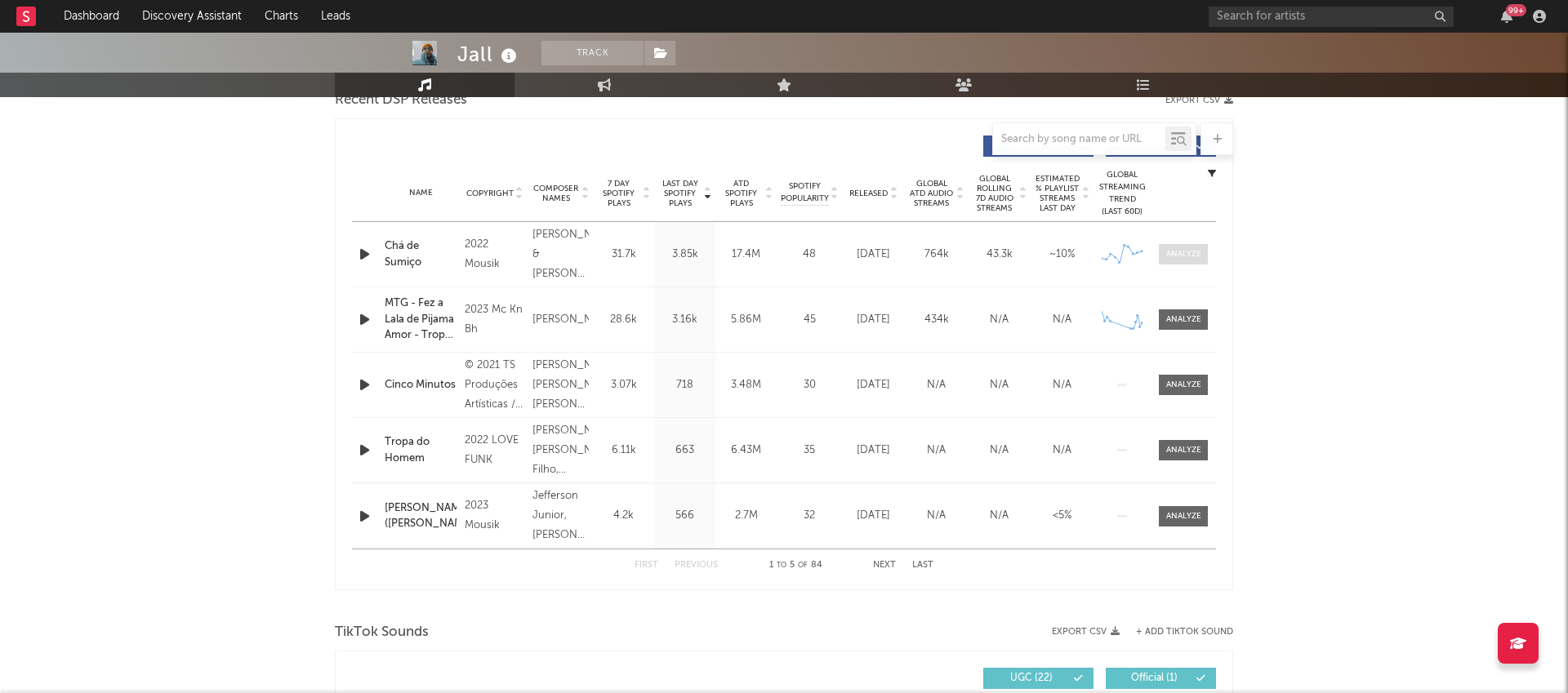
click at [1192, 260] on div at bounding box center [1184, 254] width 35 height 12
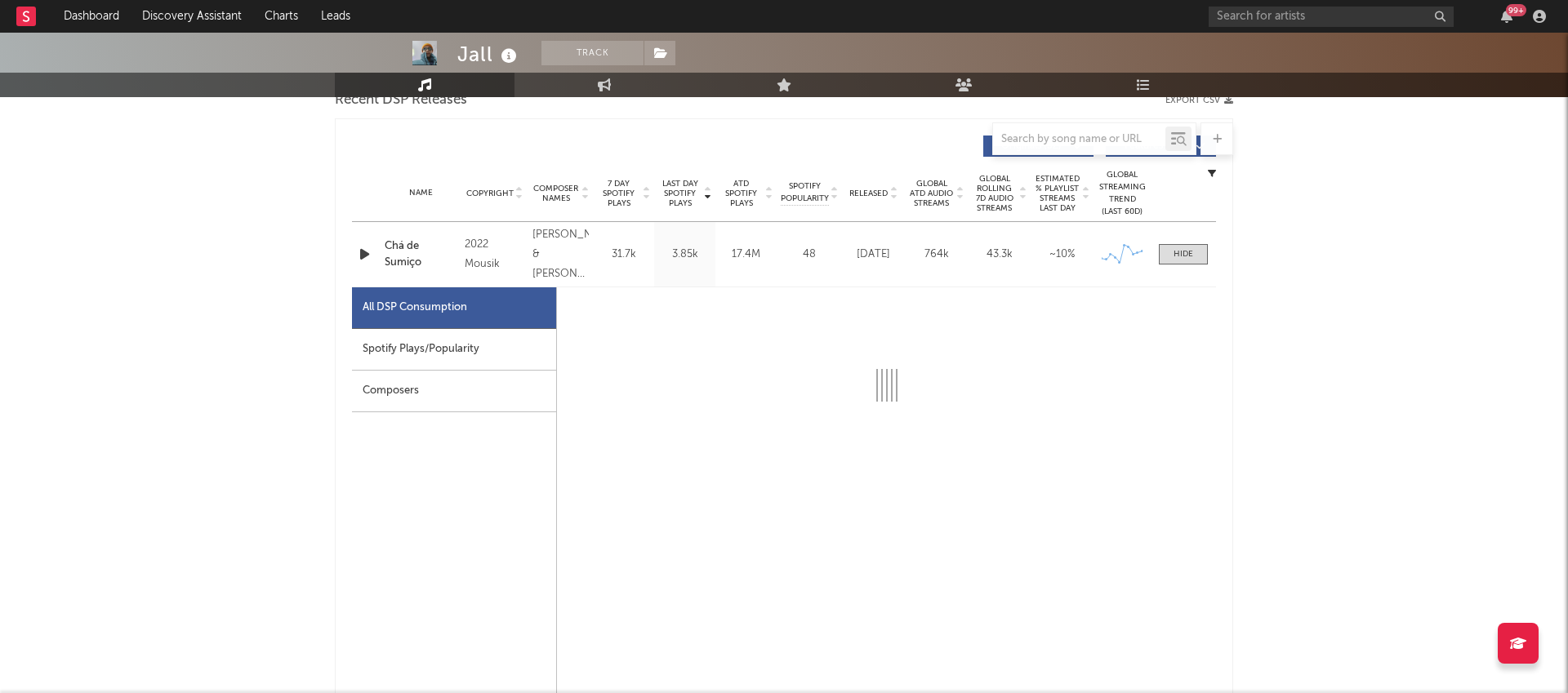
select select "6m"
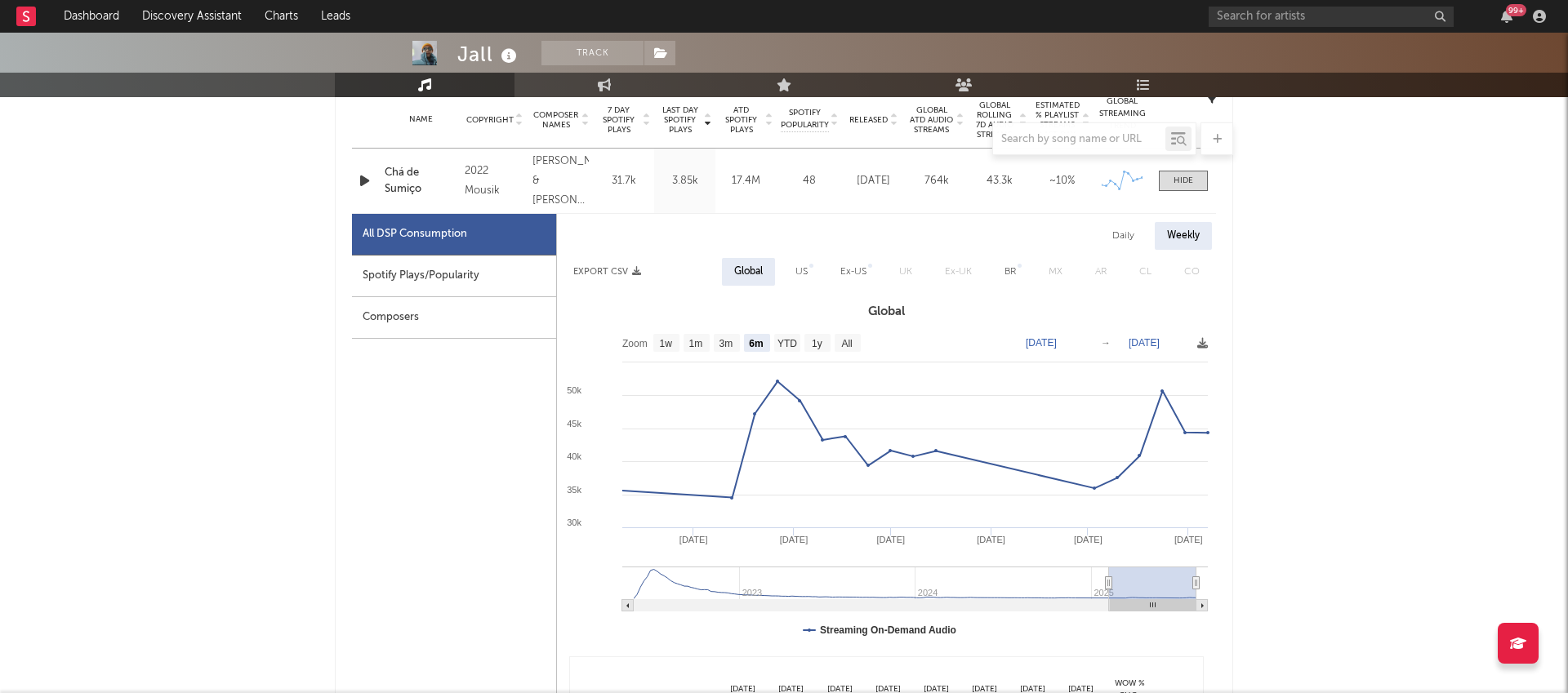
scroll to position [691, 0]
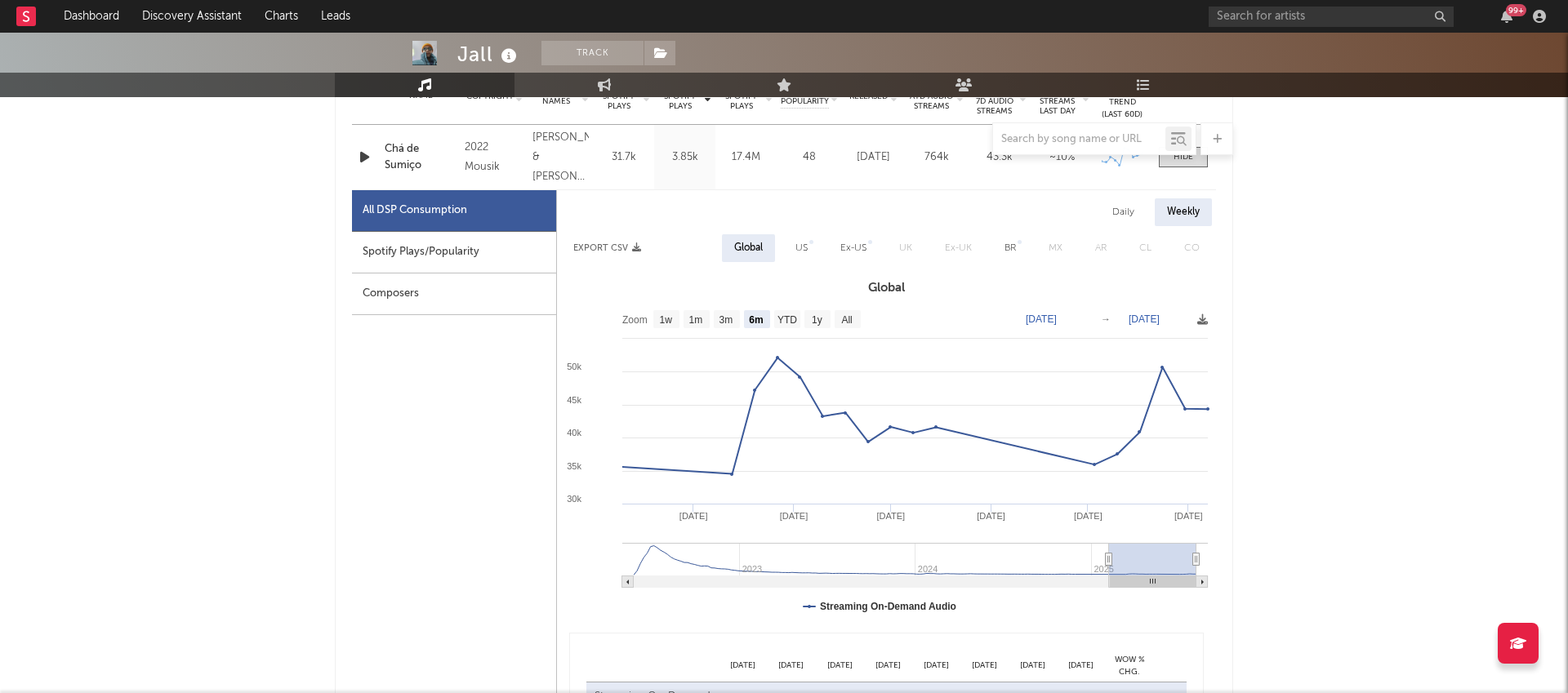
click at [471, 255] on div "Spotify Plays/Popularity" at bounding box center [454, 253] width 204 height 42
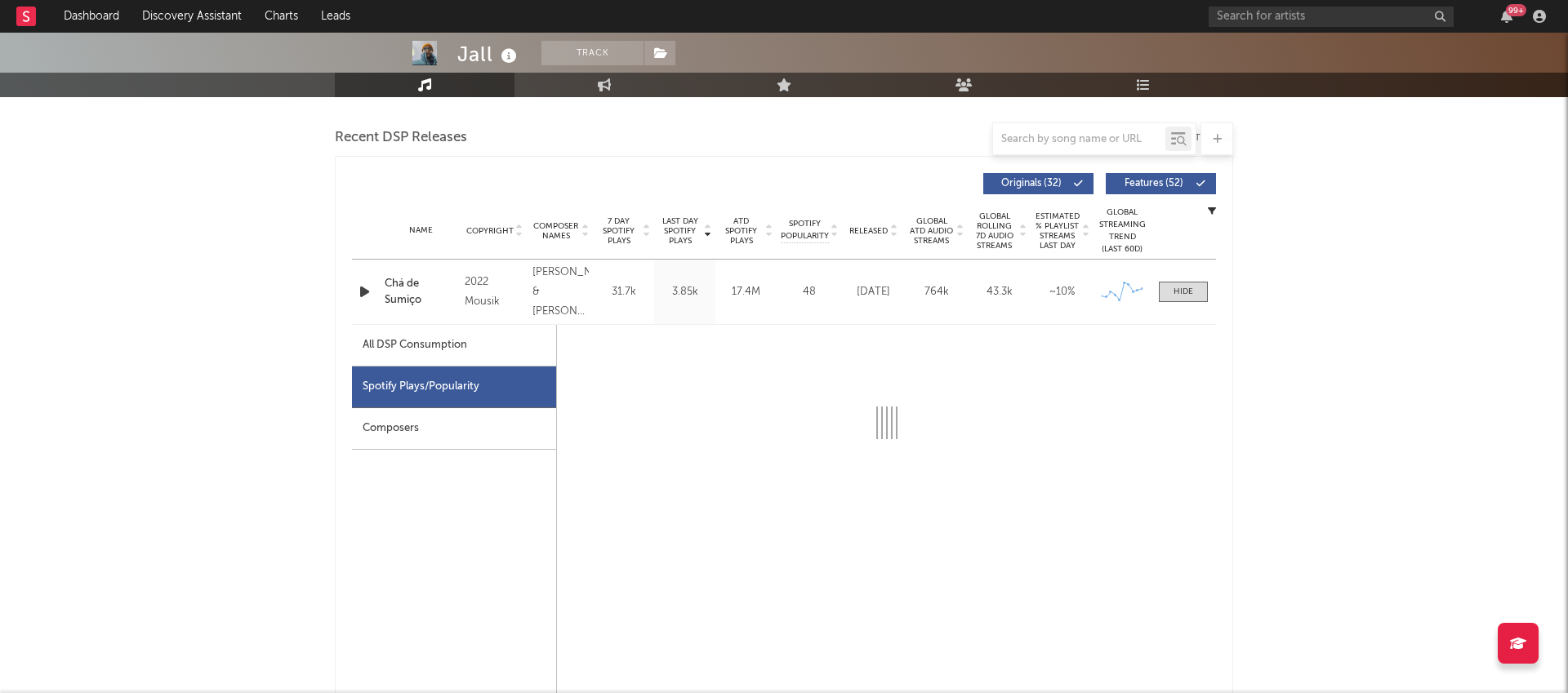
select select "6m"
select select "1w"
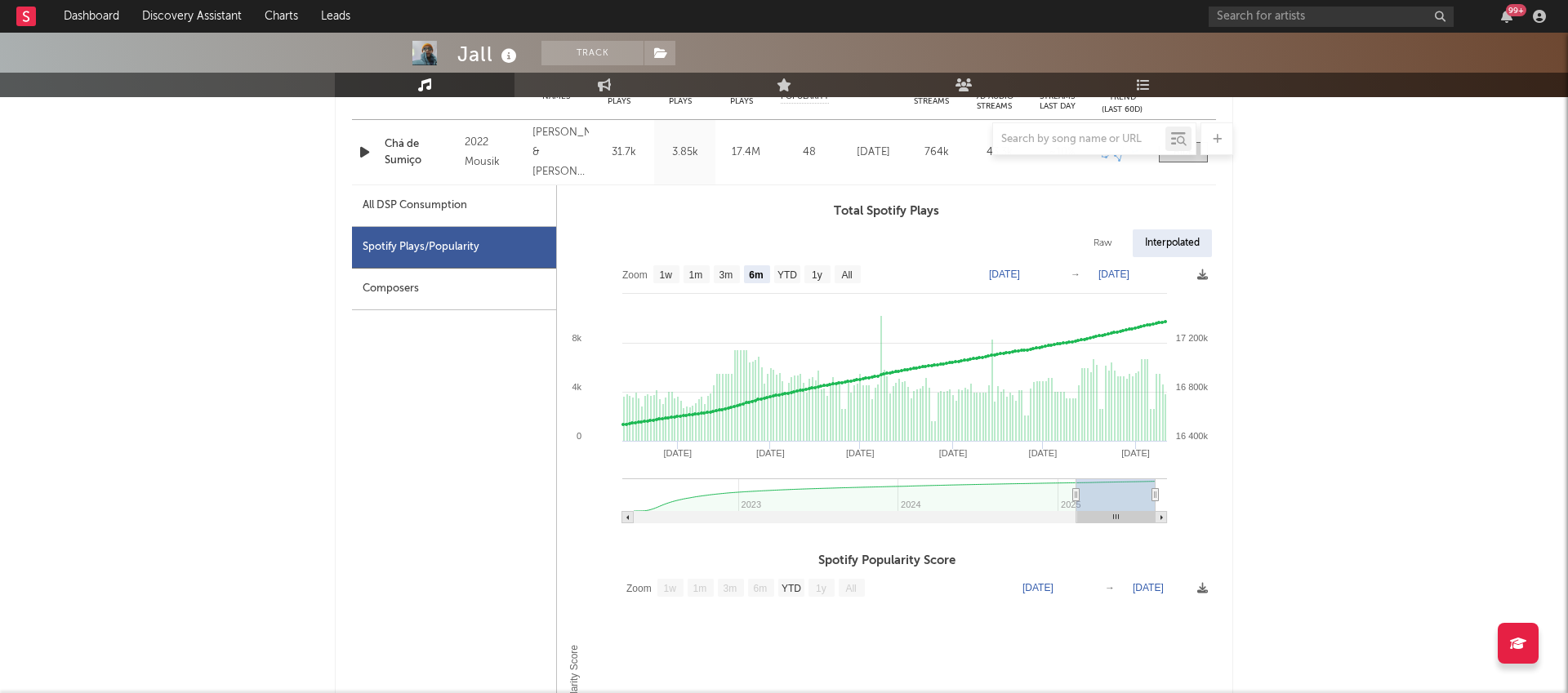
scroll to position [700, 0]
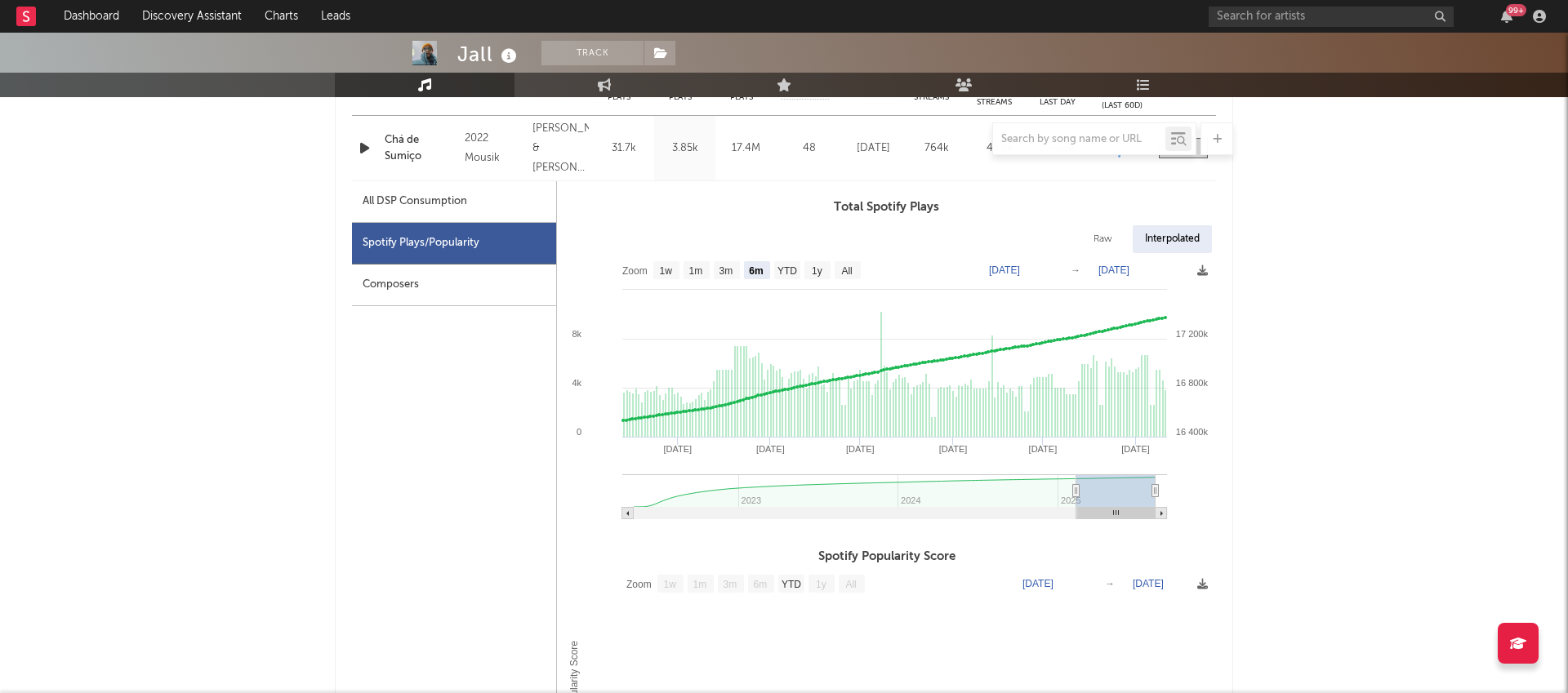
click at [515, 214] on div "All DSP Consumption" at bounding box center [454, 202] width 204 height 42
select select "6m"
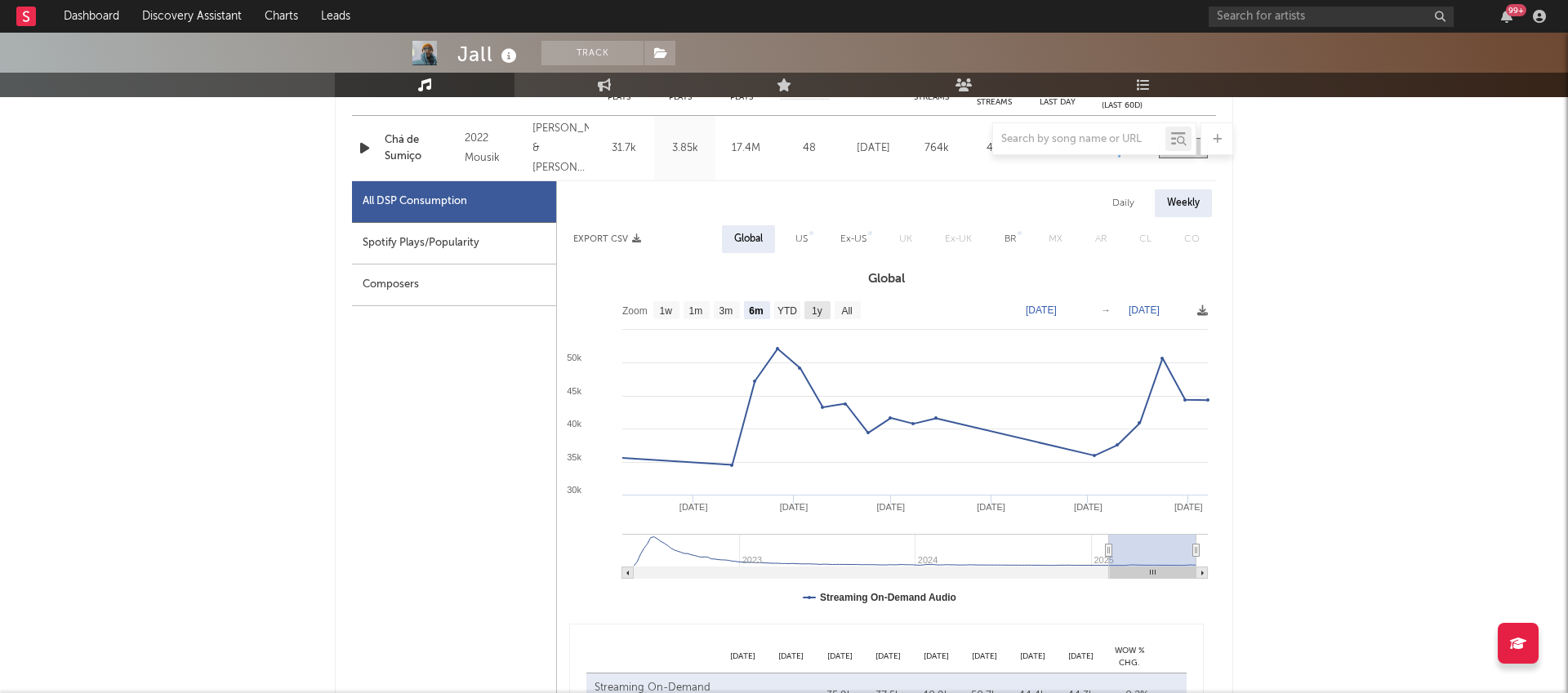
click at [813, 313] on text "1y" at bounding box center [817, 311] width 10 height 11
select select "1y"
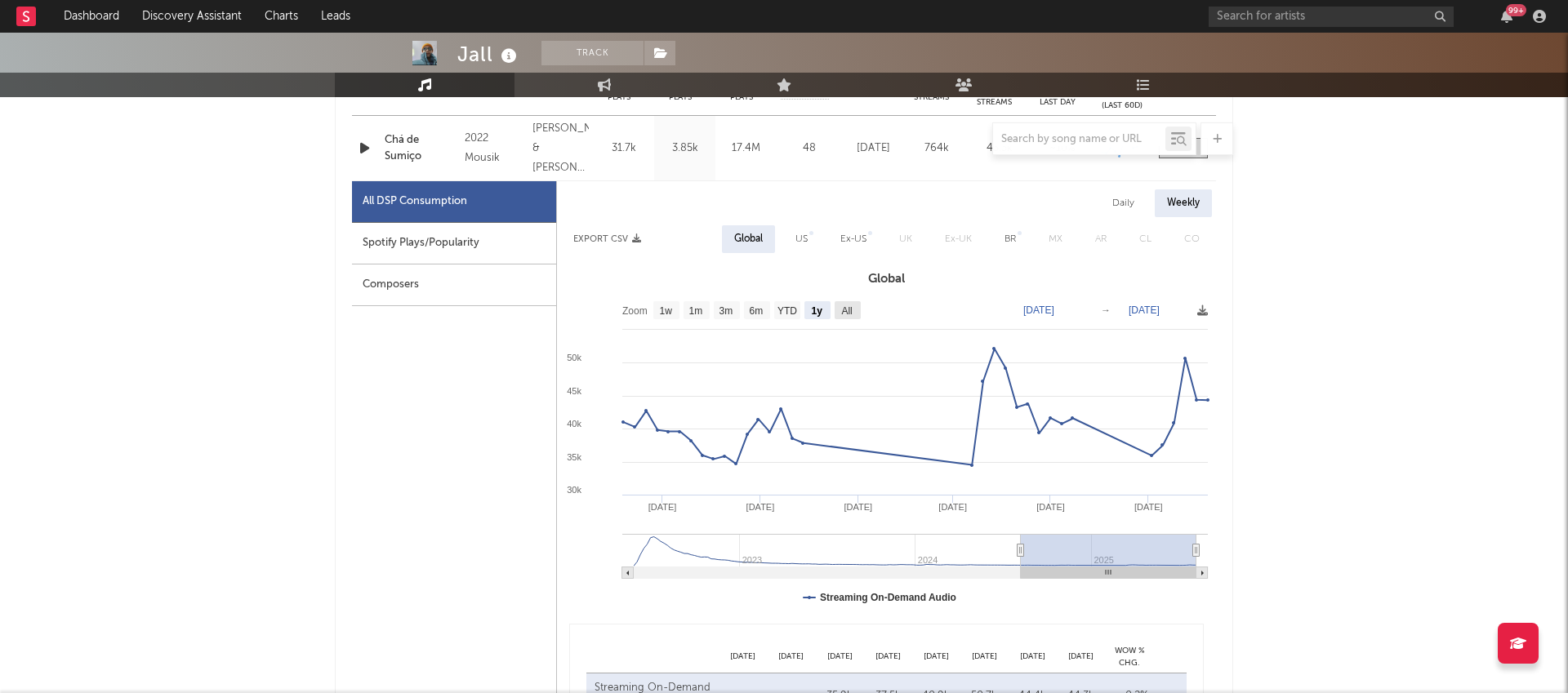
click at [843, 317] on rect at bounding box center [848, 310] width 26 height 18
select select "All"
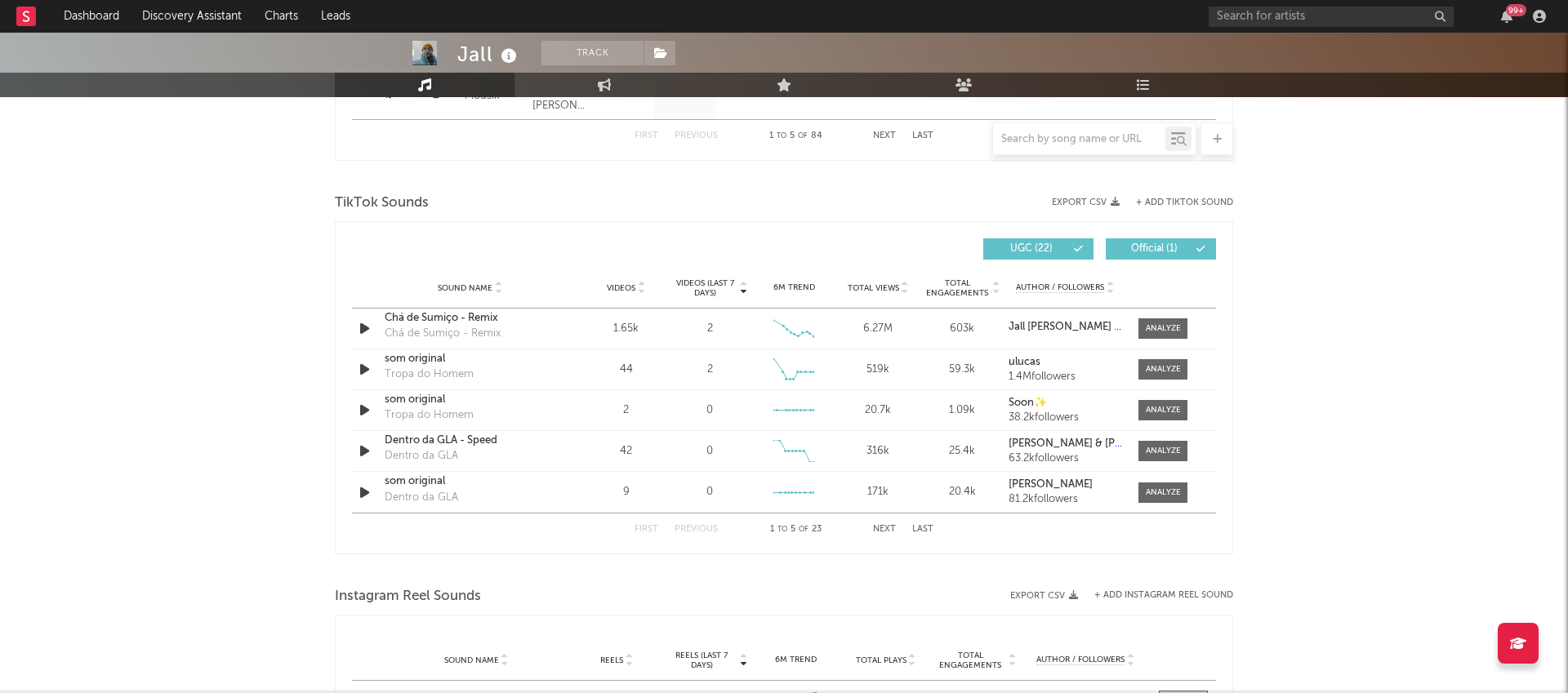
scroll to position [1827, 0]
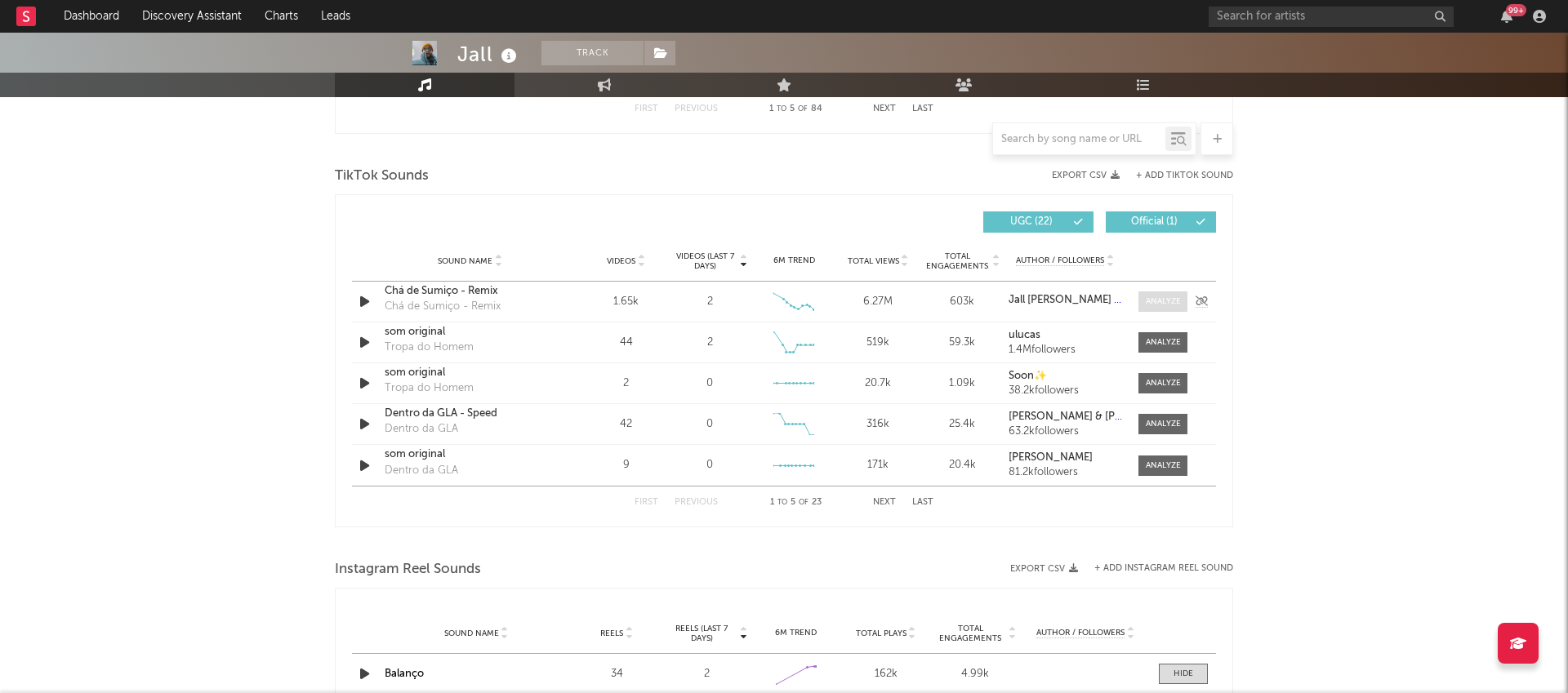
click at [1165, 304] on div at bounding box center [1163, 302] width 35 height 12
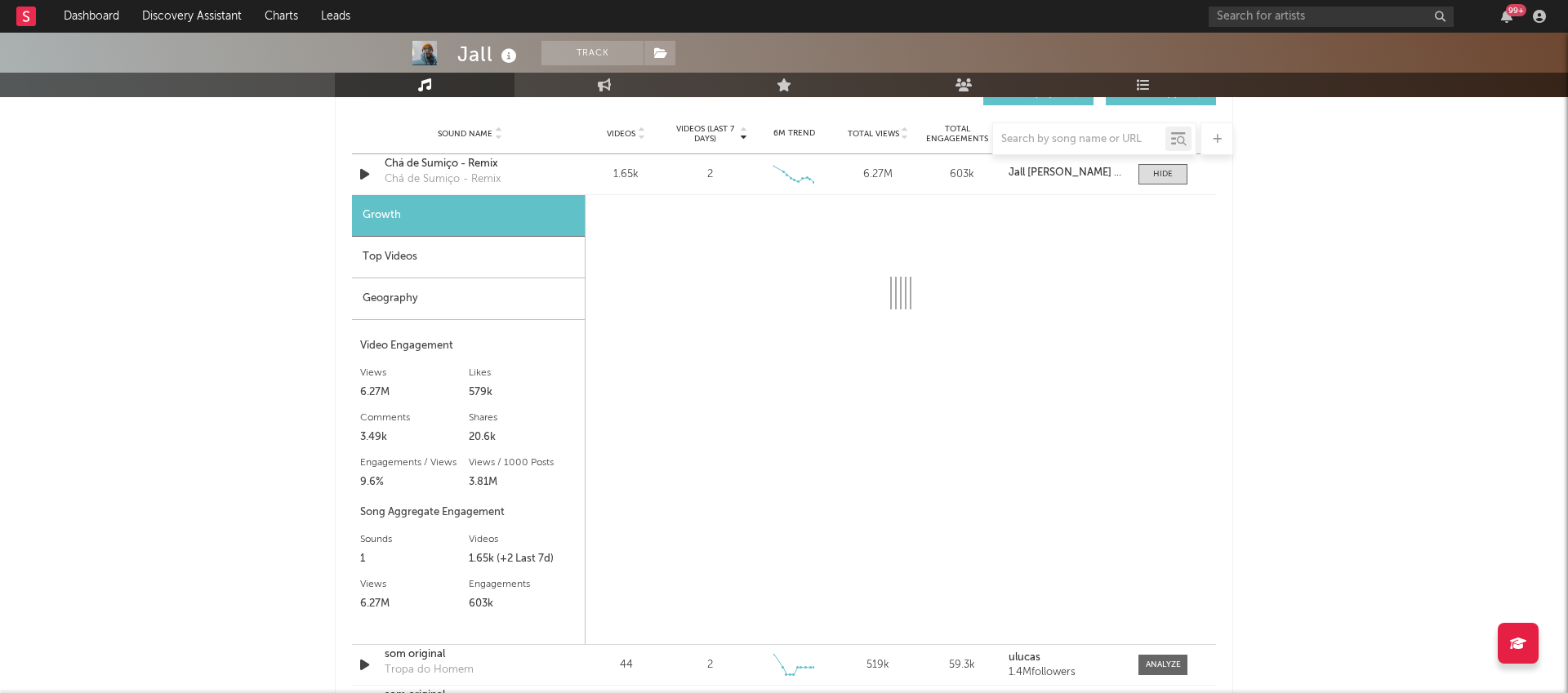
select select "6m"
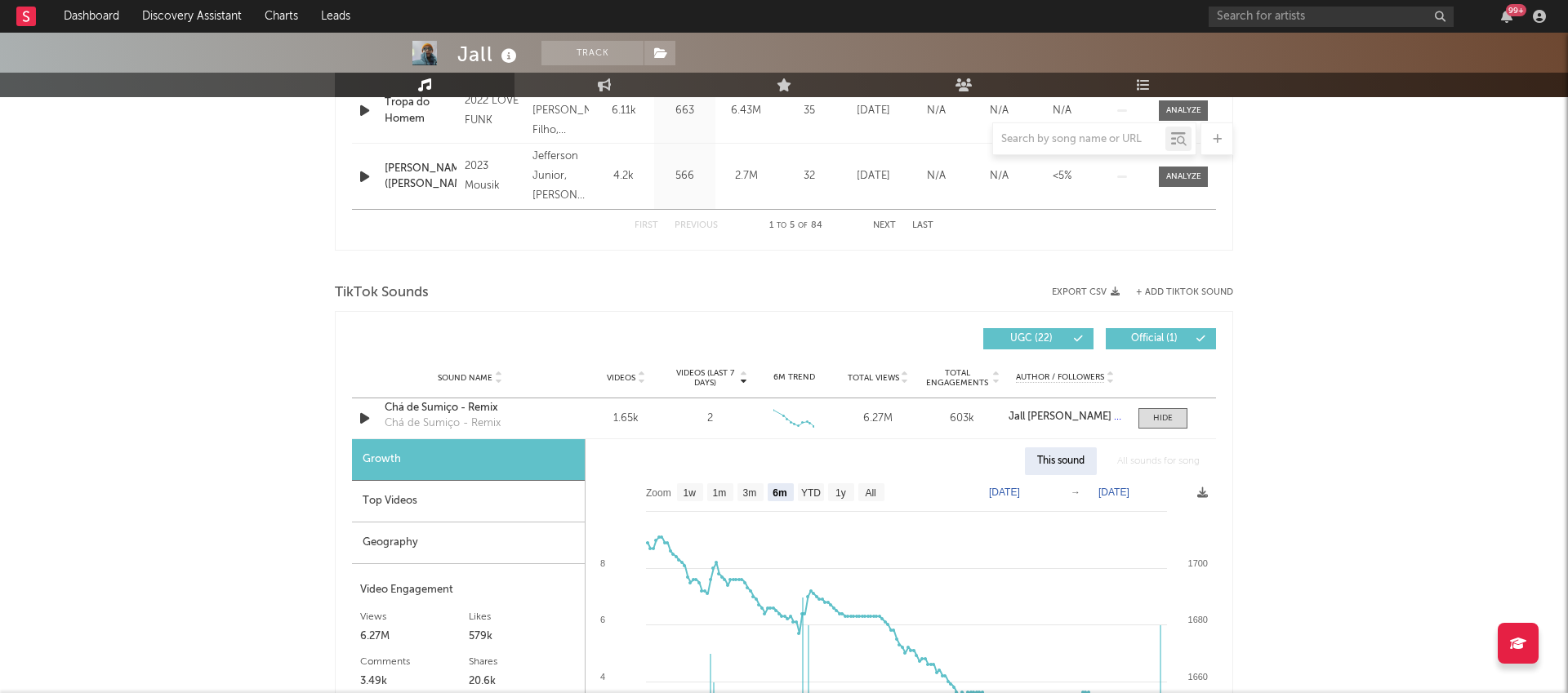
scroll to position [1678, 0]
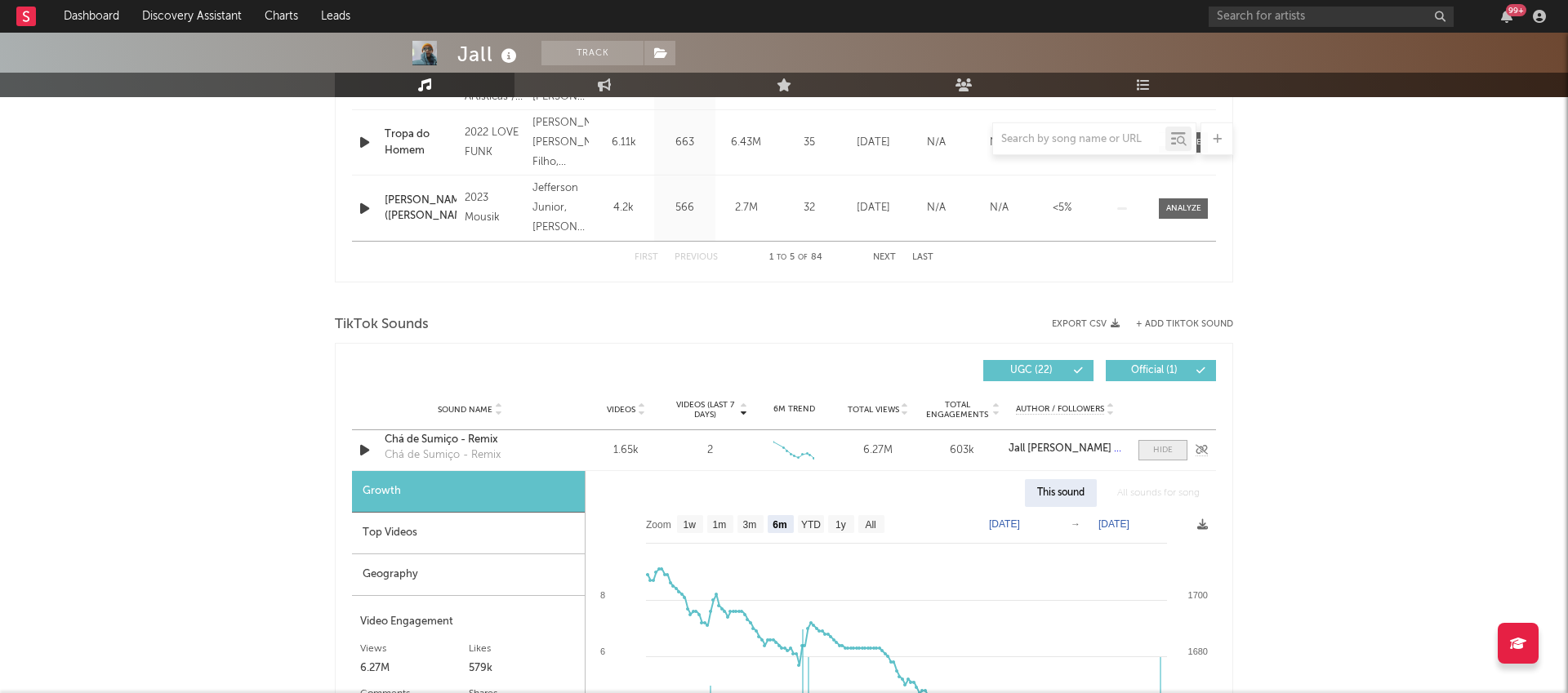
click at [1163, 449] on div at bounding box center [1163, 450] width 20 height 12
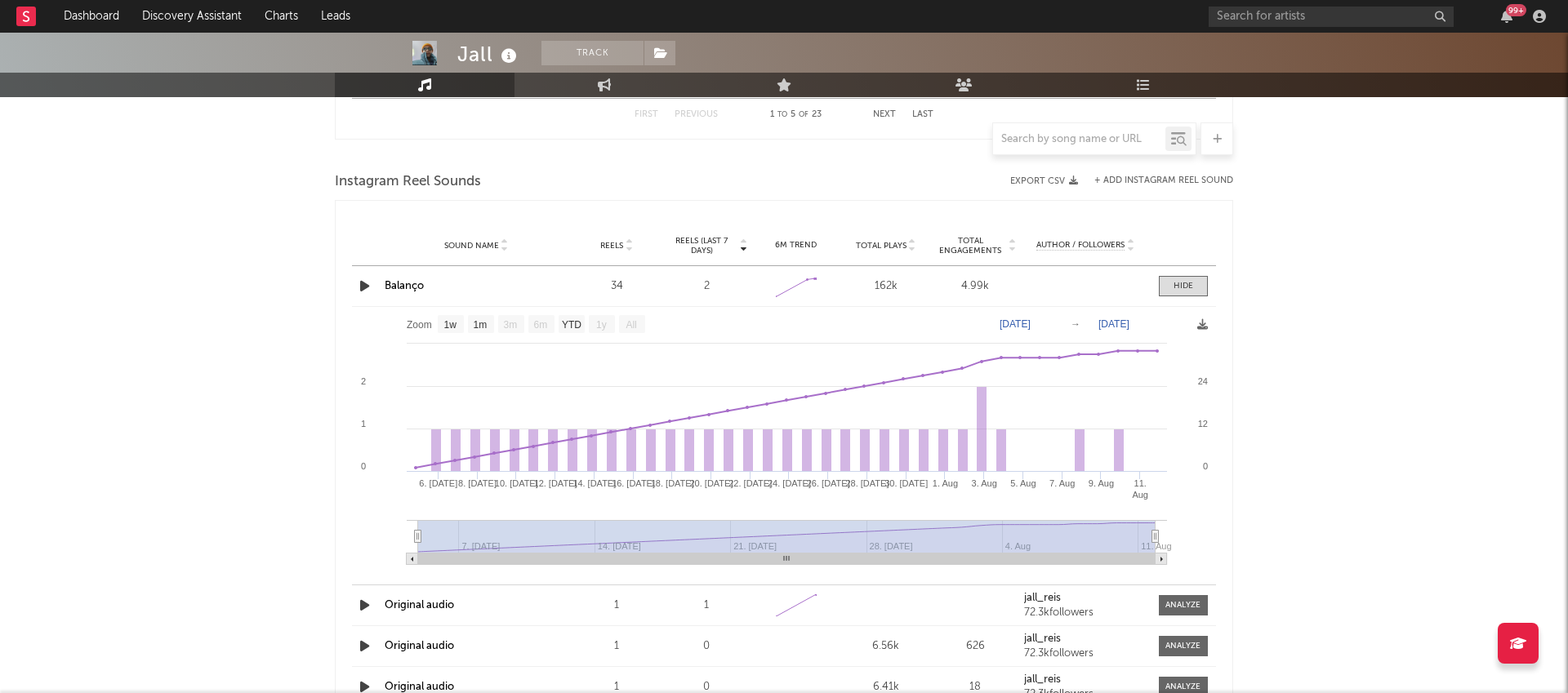
scroll to position [2243, 0]
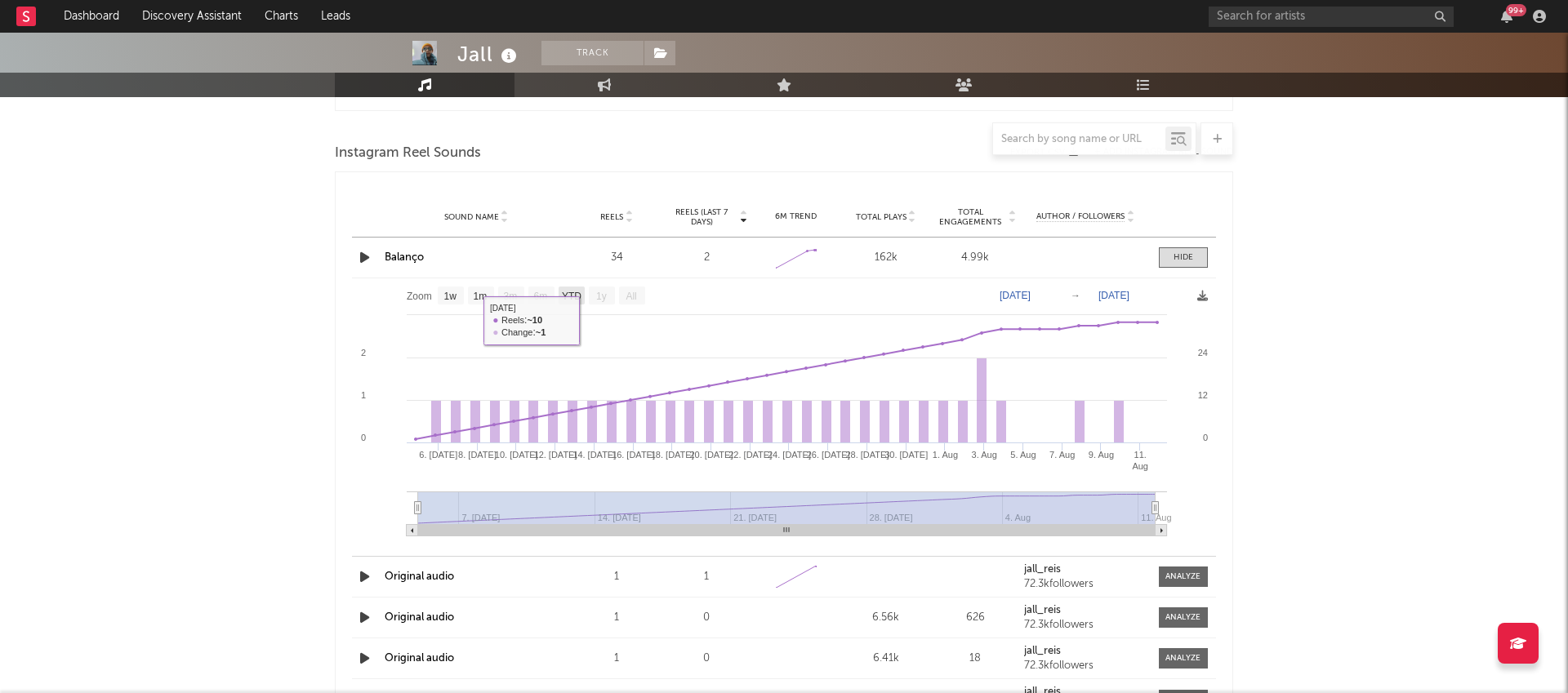
click at [574, 301] on rect at bounding box center [572, 295] width 26 height 18
click at [574, 300] on text "YTD" at bounding box center [570, 296] width 20 height 11
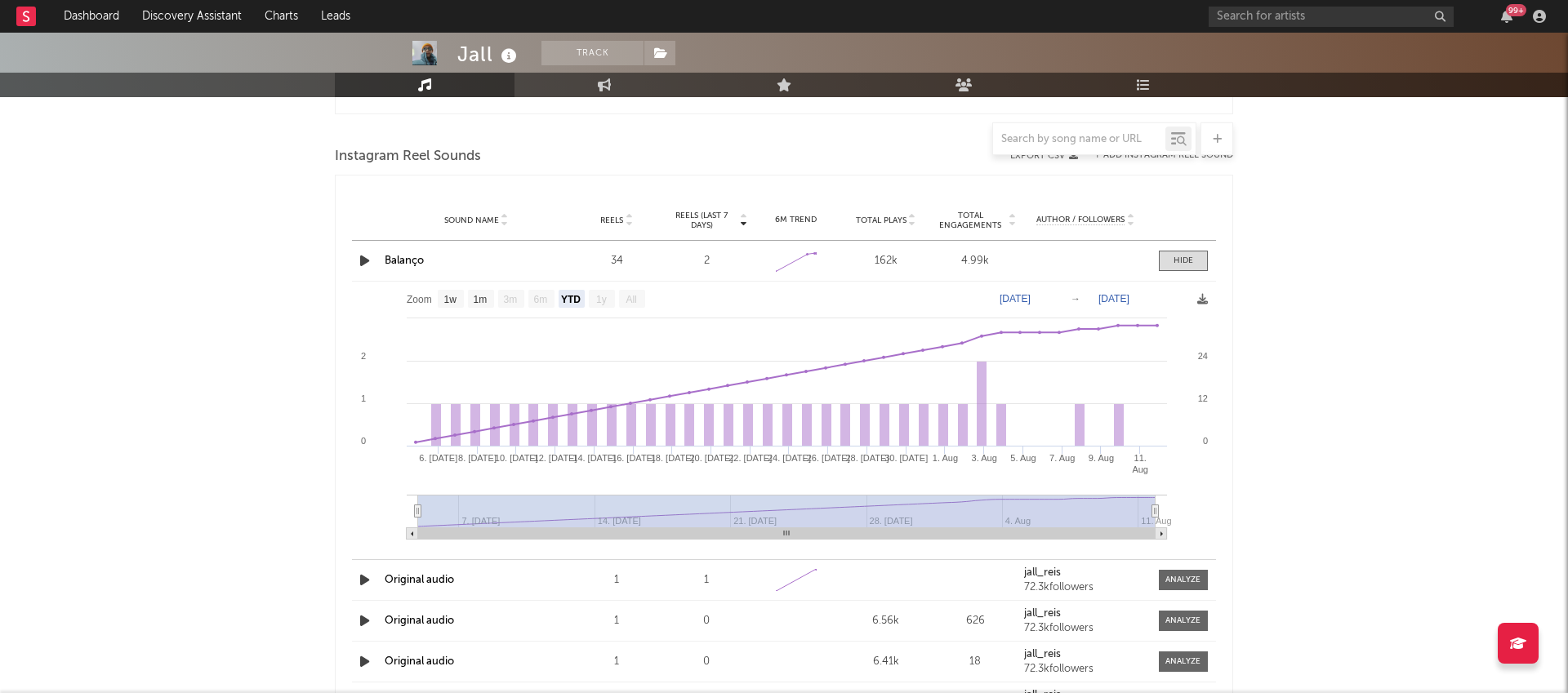
scroll to position [2239, 0]
click at [481, 303] on text "1m" at bounding box center [480, 300] width 14 height 11
select select "1m"
type input "[DATE]"
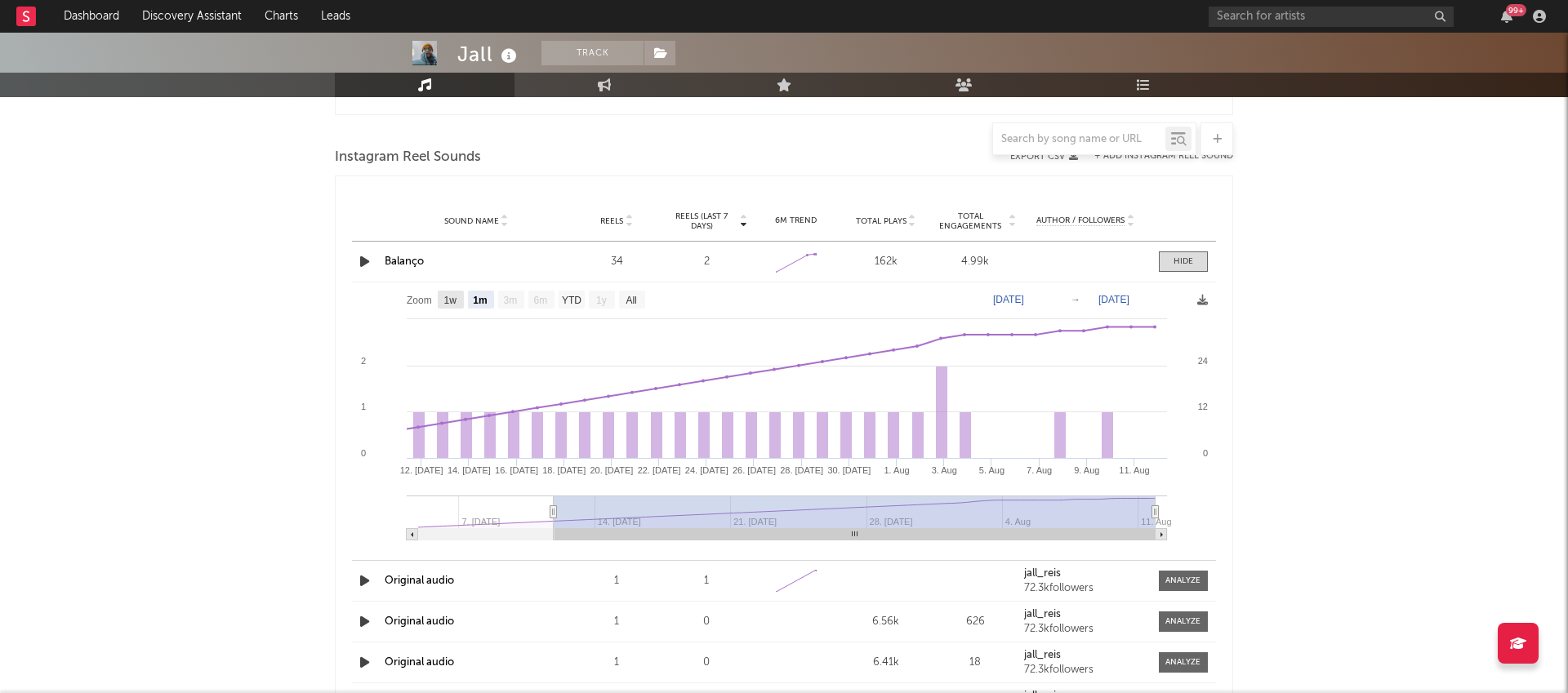
click at [450, 305] on text "1w" at bounding box center [450, 300] width 13 height 11
select select "1w"
type input "[DATE]"
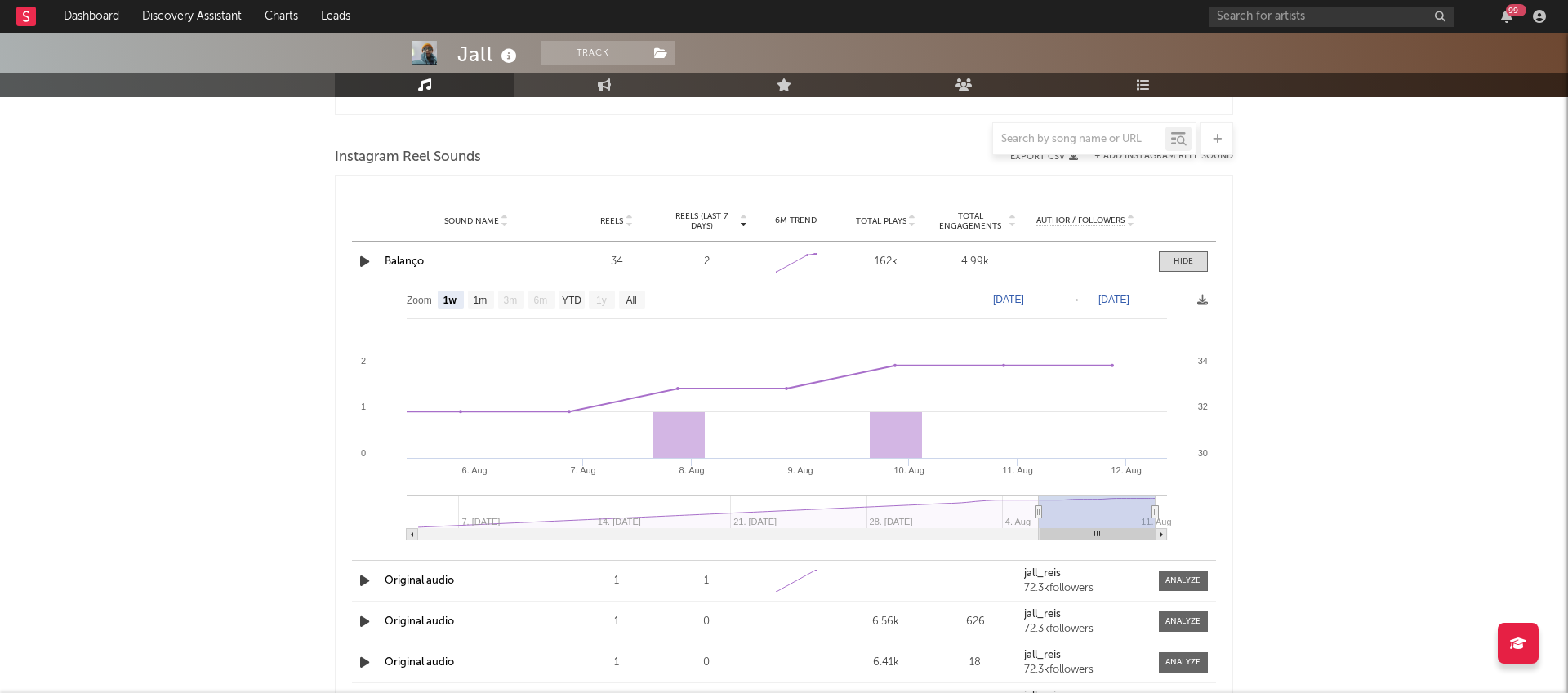
click at [420, 301] on text "Zoom" at bounding box center [419, 300] width 25 height 11
click at [635, 299] on text "All" at bounding box center [631, 300] width 10 height 11
select select "All"
type input "[DATE]"
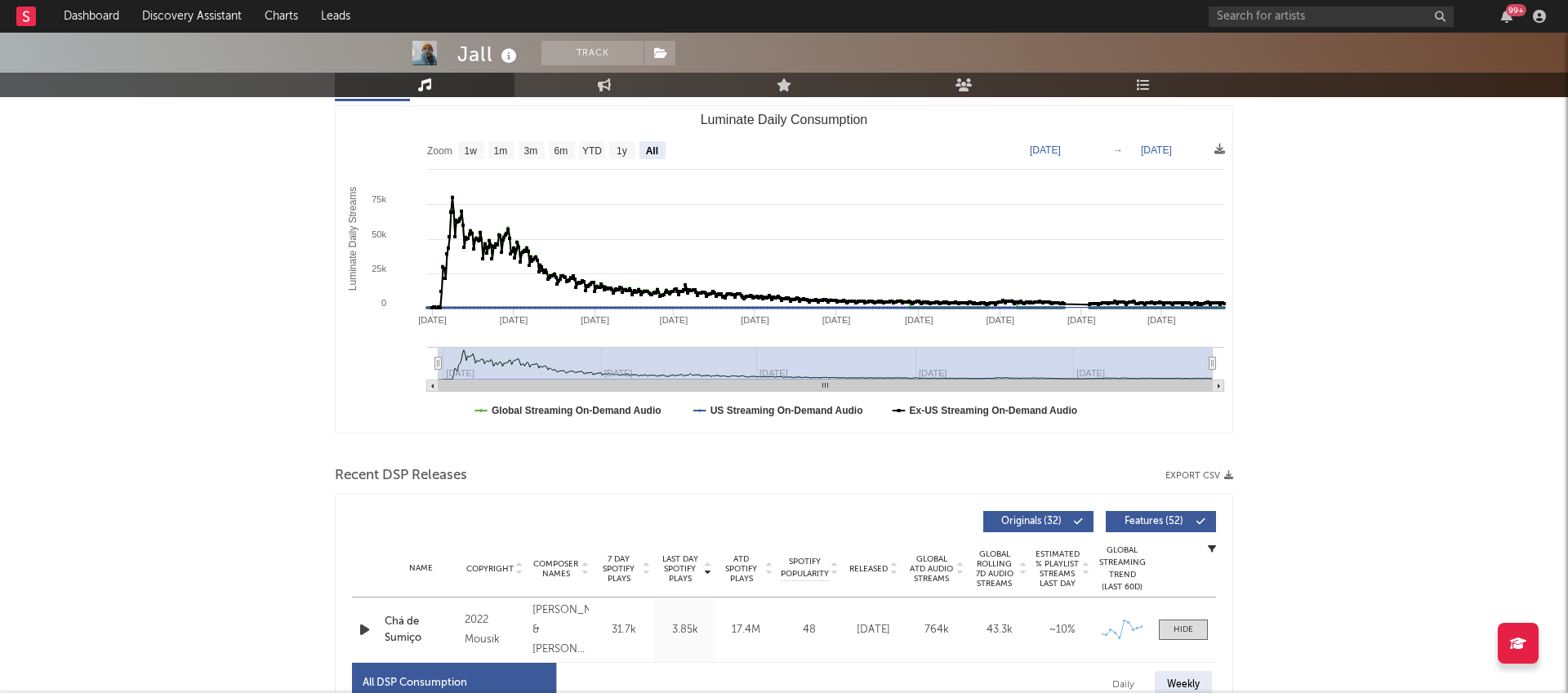
scroll to position [0, 0]
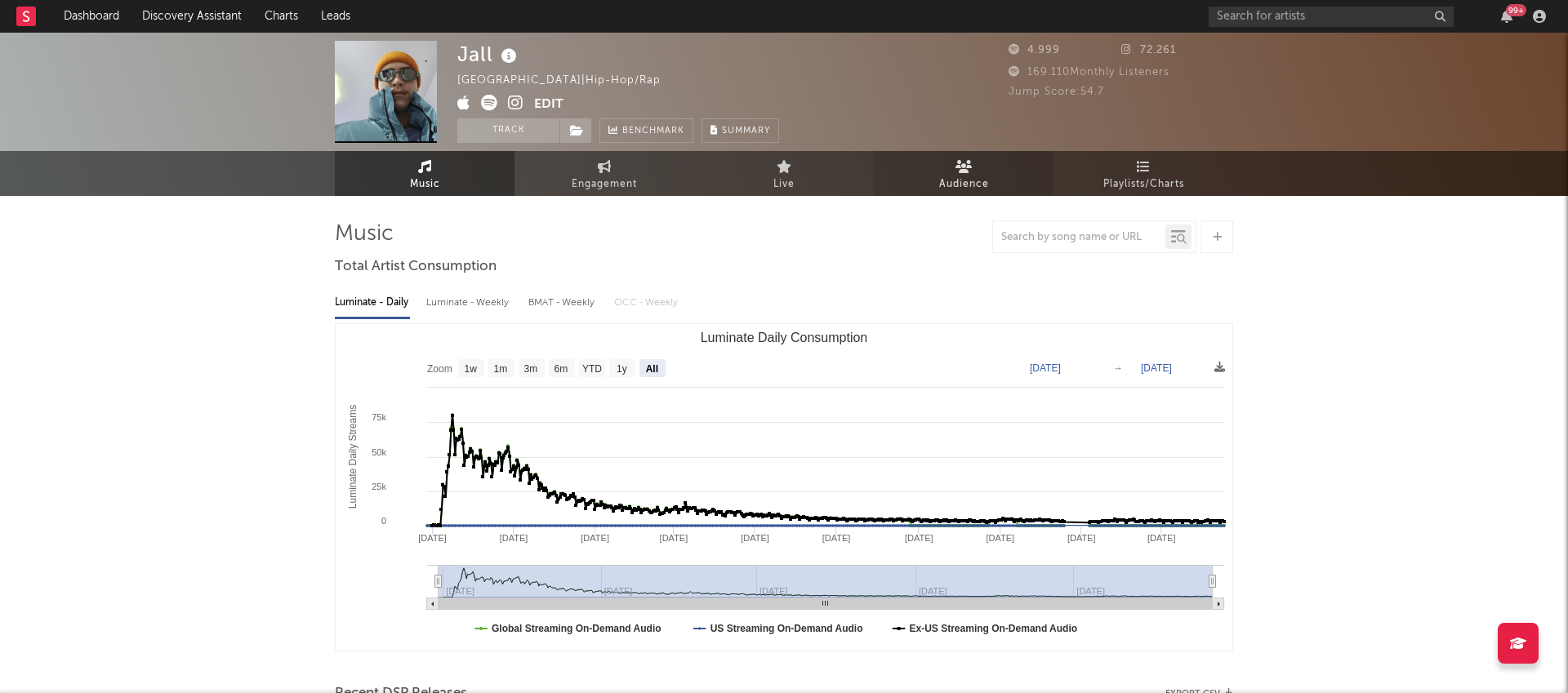
click at [965, 170] on icon at bounding box center [964, 166] width 17 height 13
